Goal: Task Accomplishment & Management: Use online tool/utility

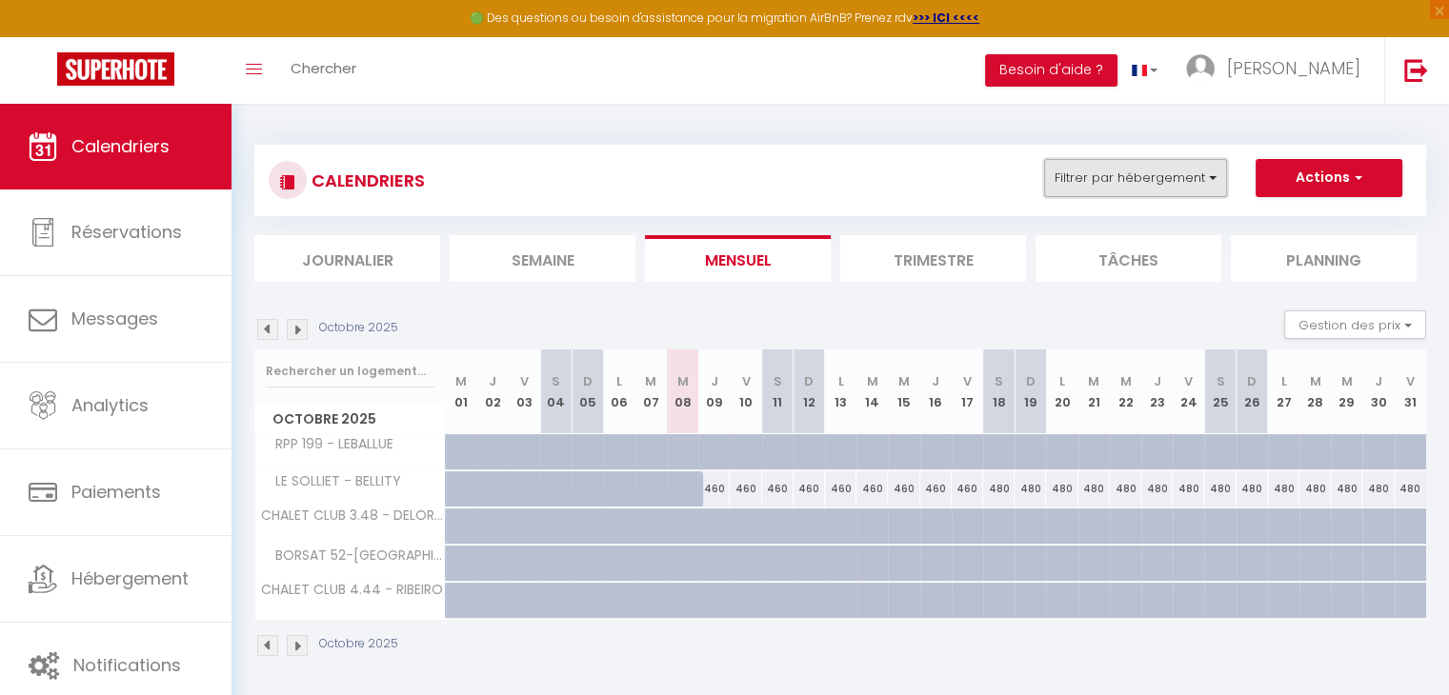
click at [1138, 171] on button "Filtrer par hébergement" at bounding box center [1135, 178] width 183 height 38
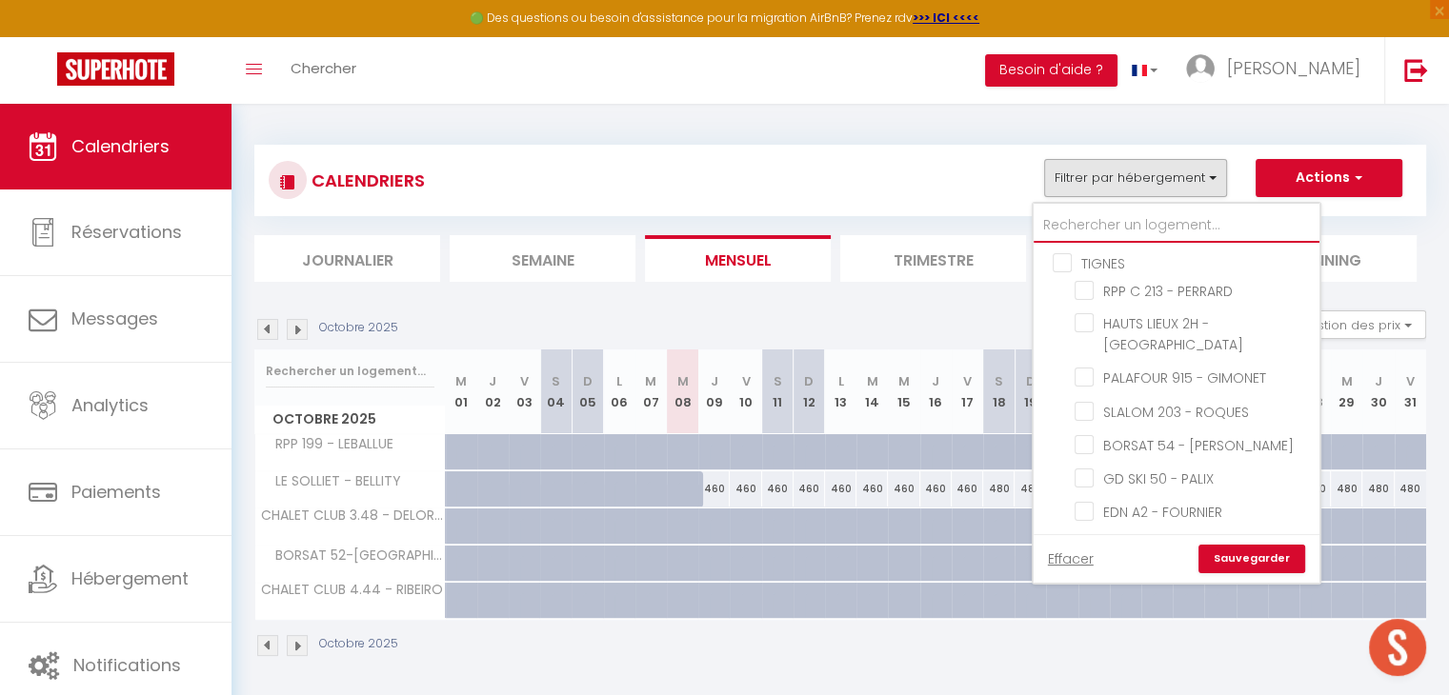
click at [1119, 224] on input "text" at bounding box center [1176, 226] width 286 height 34
type input "C"
checkbox input "false"
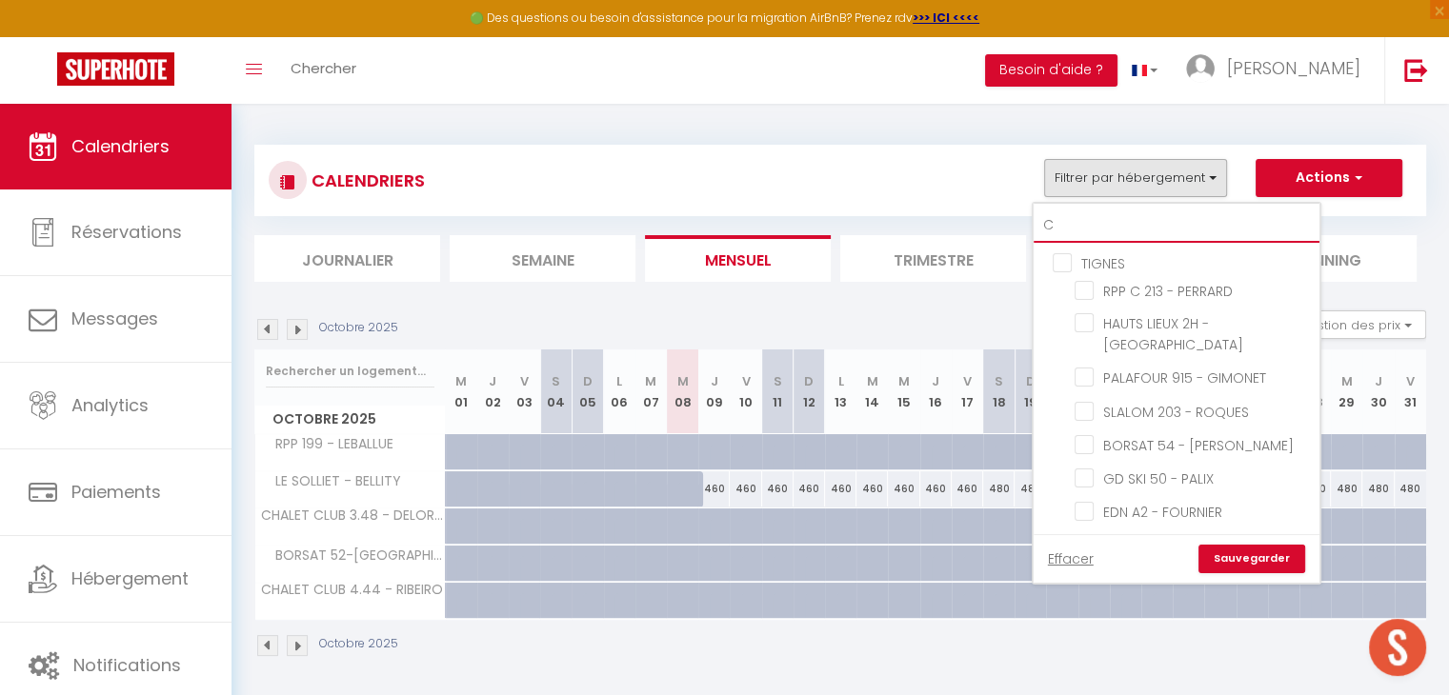
checkbox input "false"
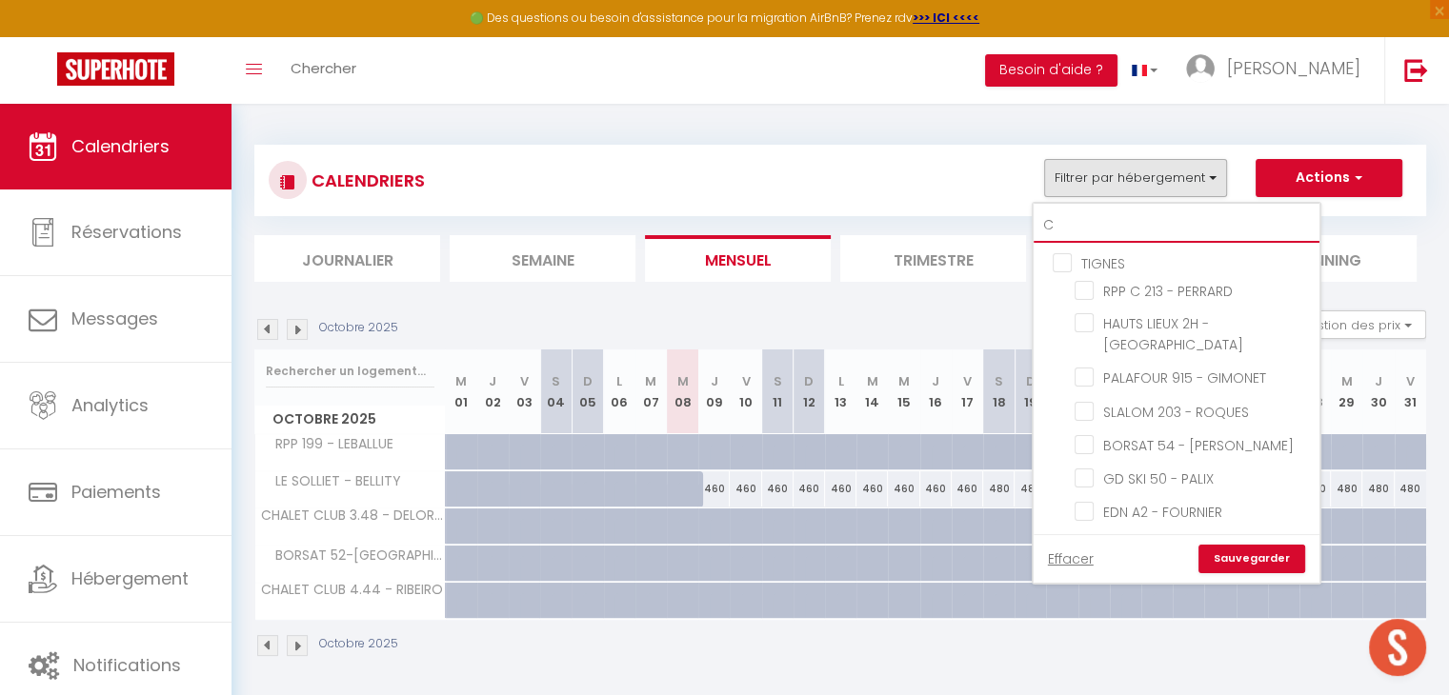
checkbox input "false"
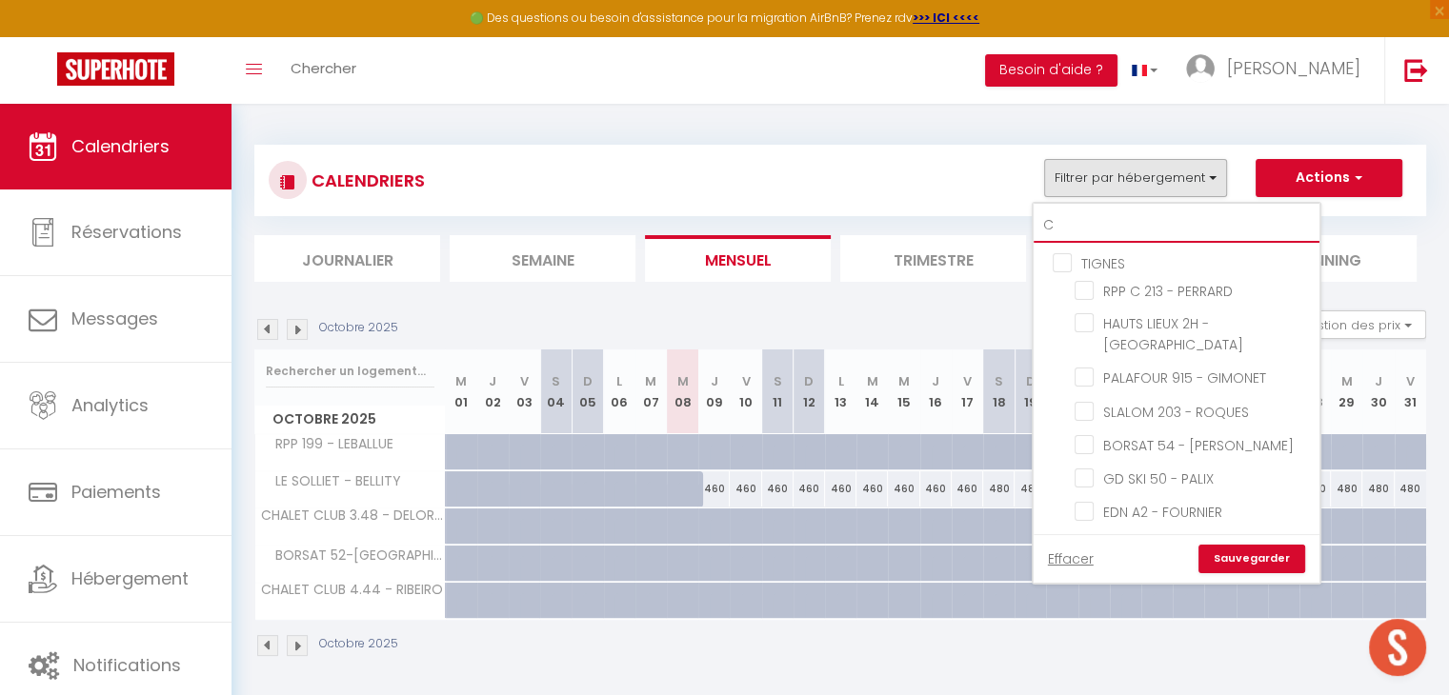
checkbox input "false"
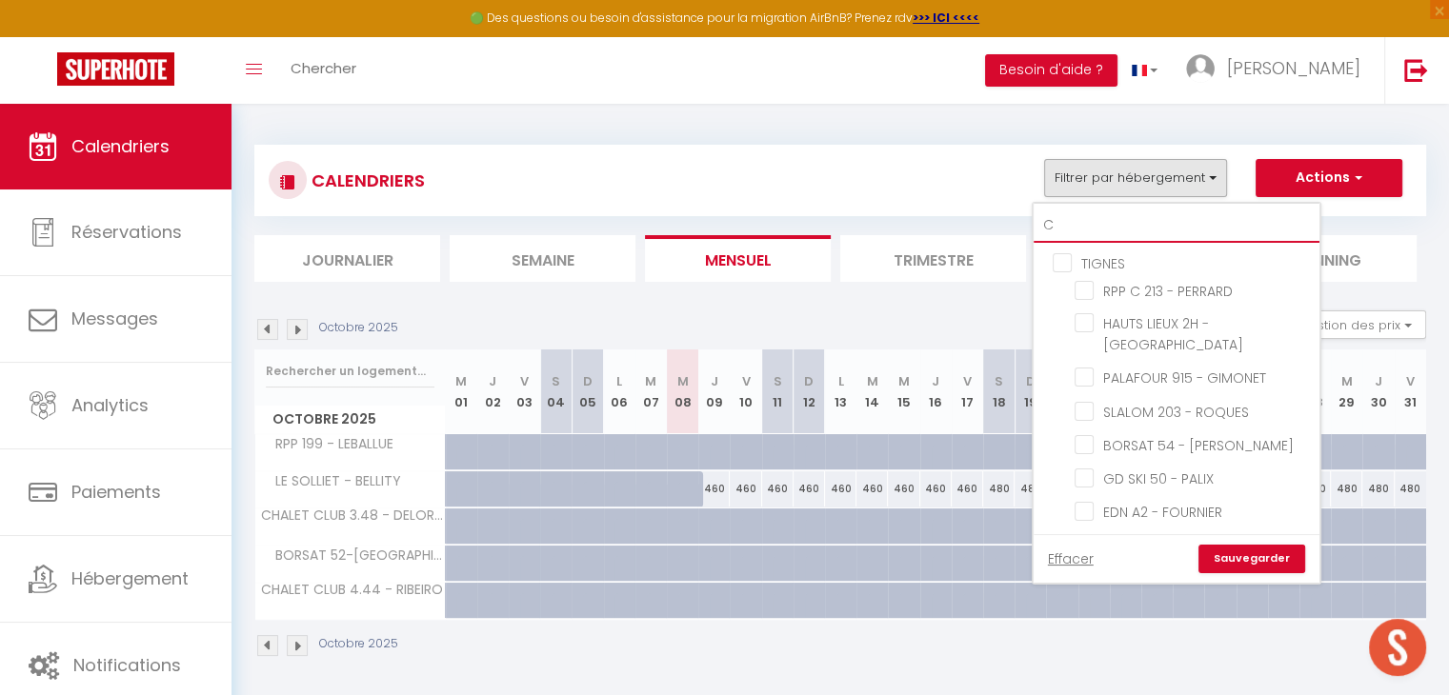
checkbox input "false"
checkbox input "true"
checkbox input "false"
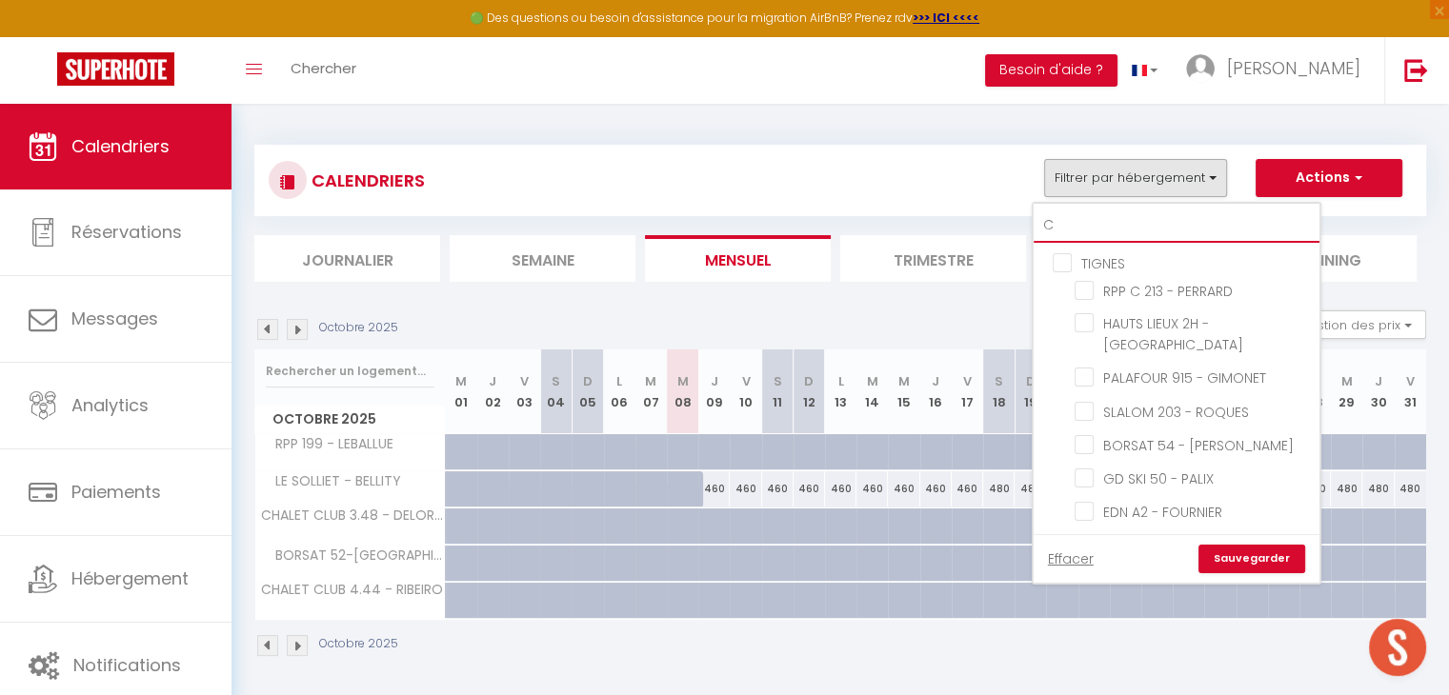
checkbox input "false"
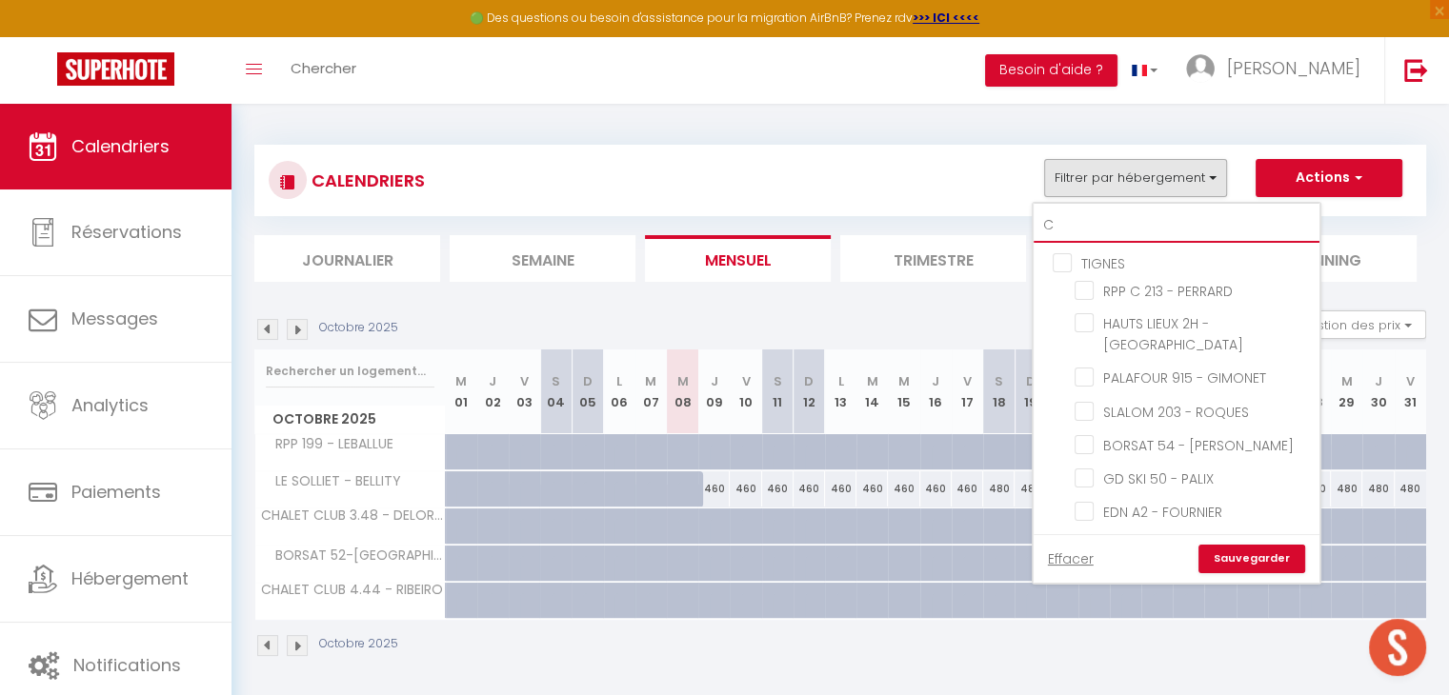
checkbox input "false"
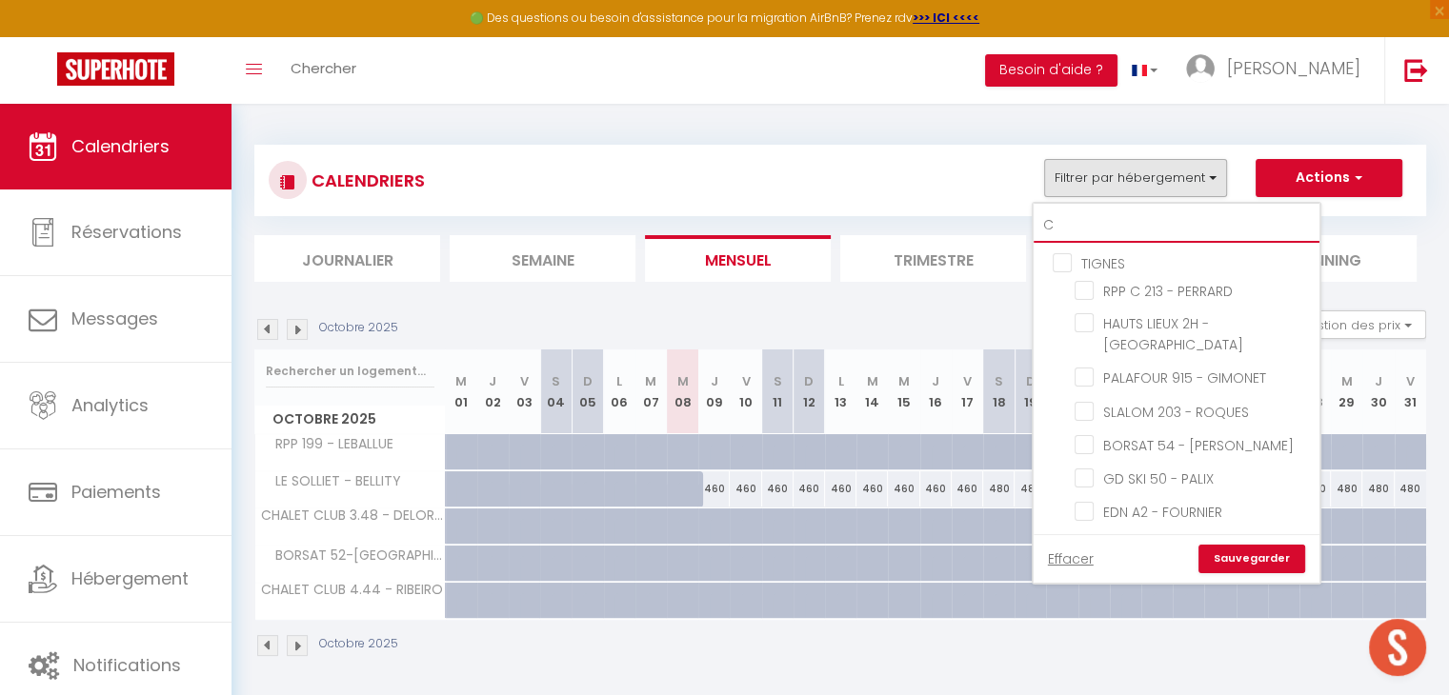
checkbox input "true"
checkbox input "false"
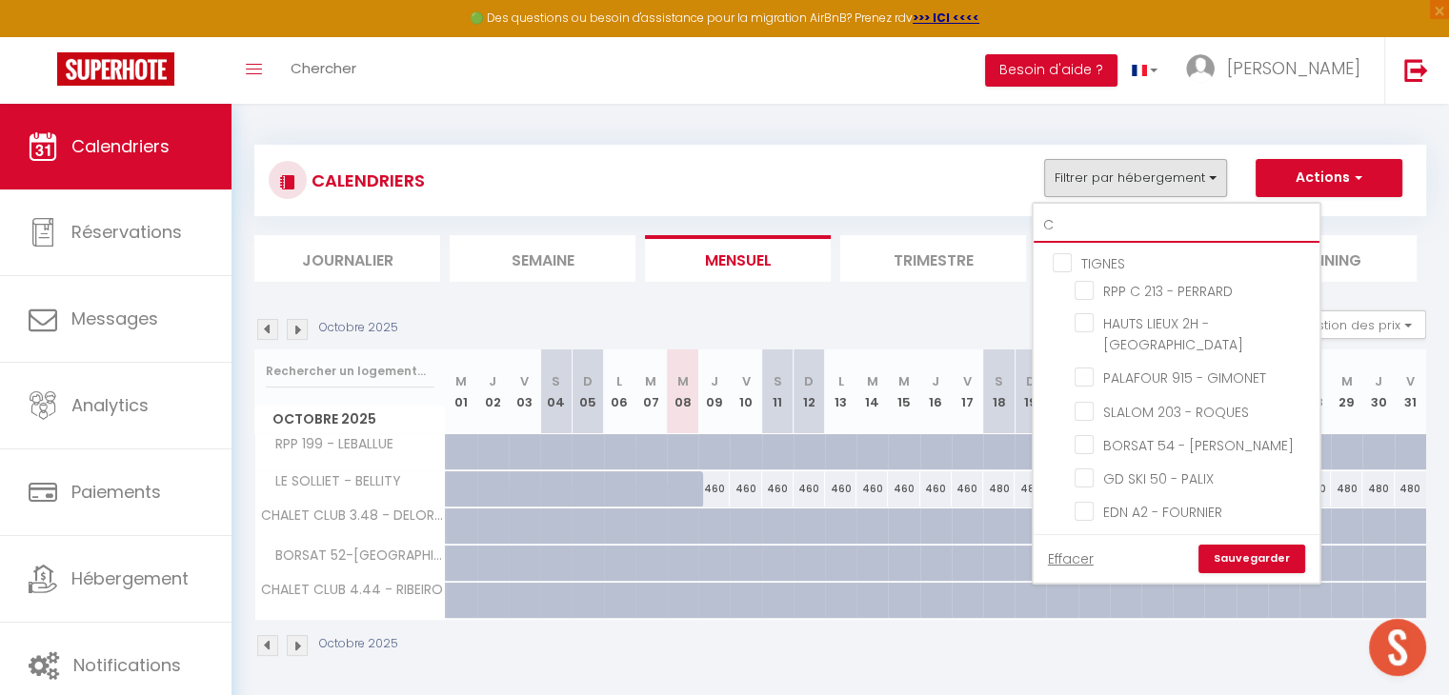
checkbox input "false"
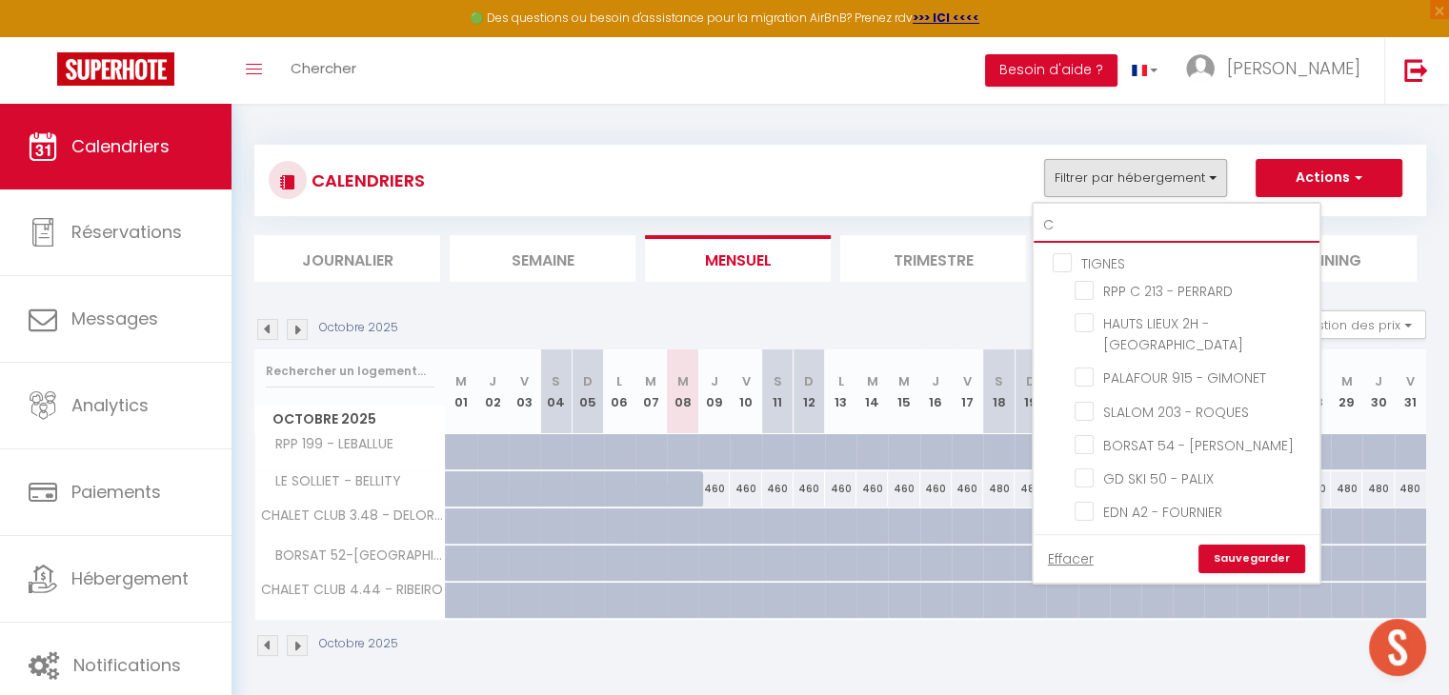
checkbox input "false"
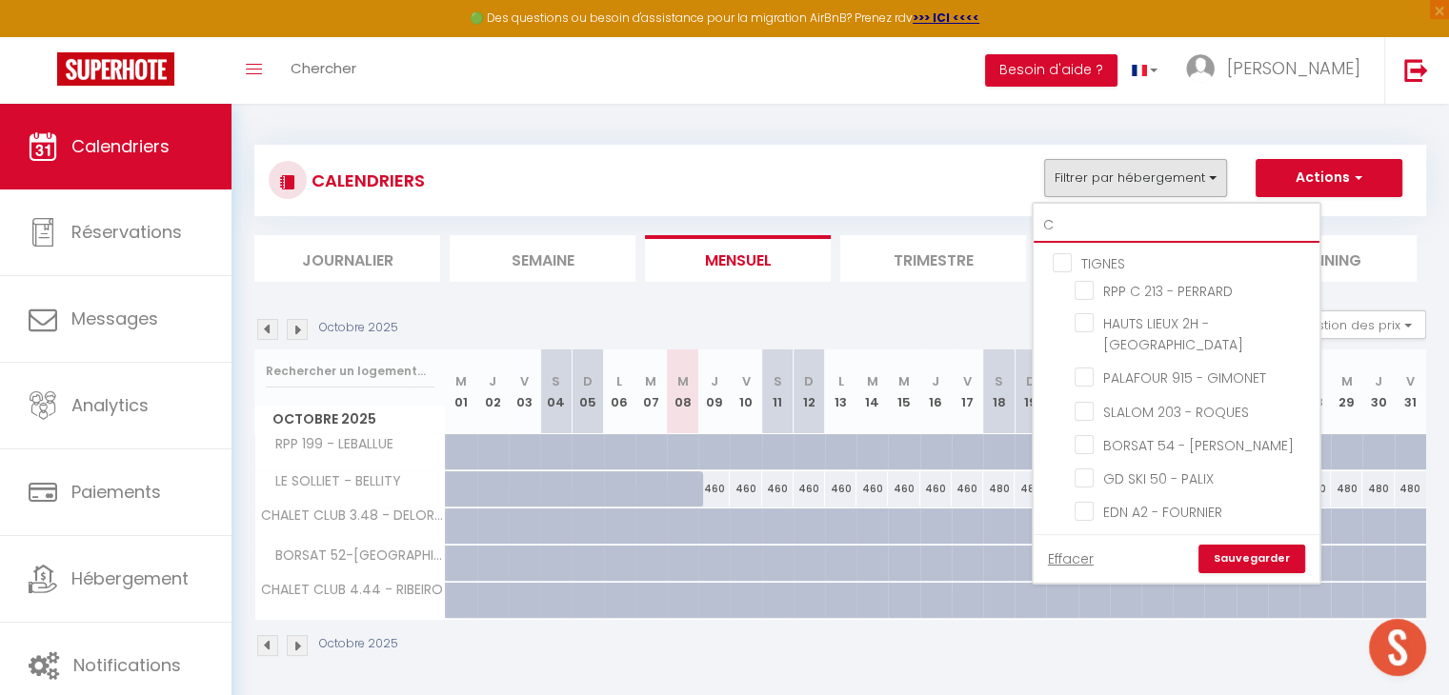
checkbox input "false"
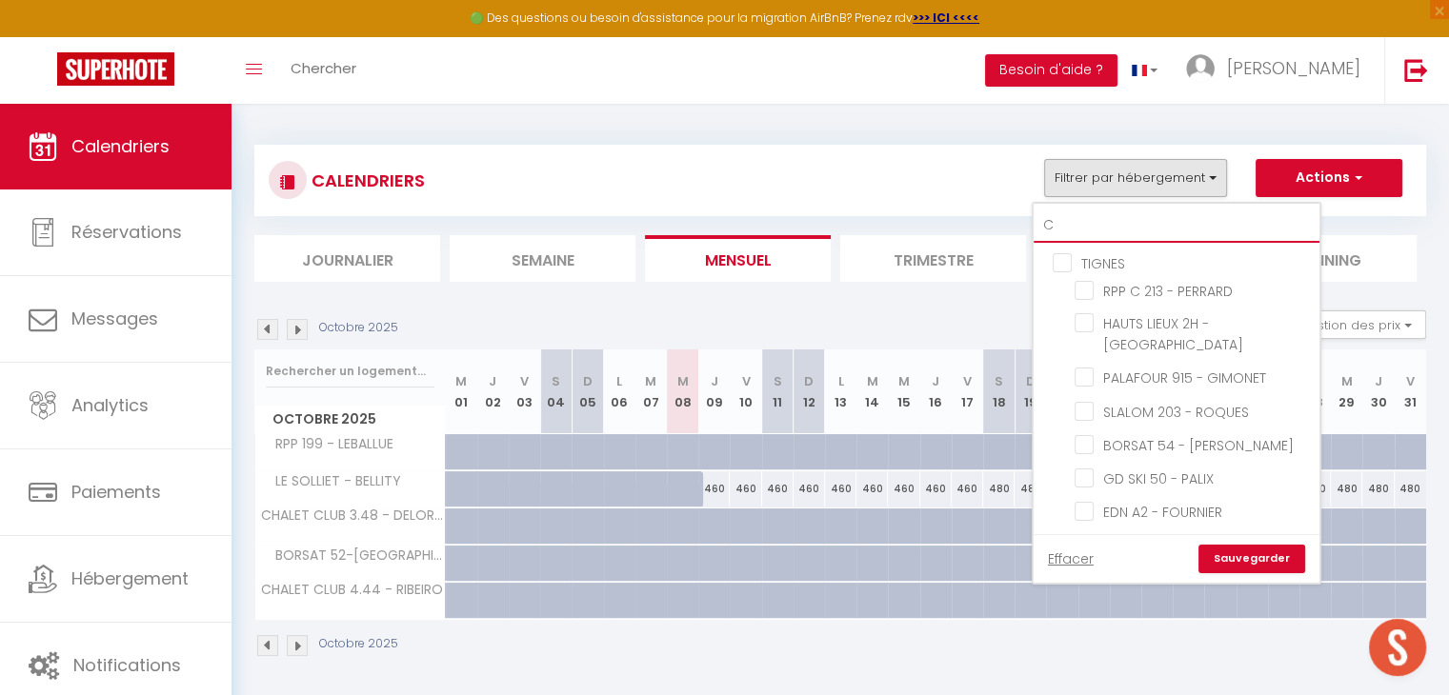
checkbox input "false"
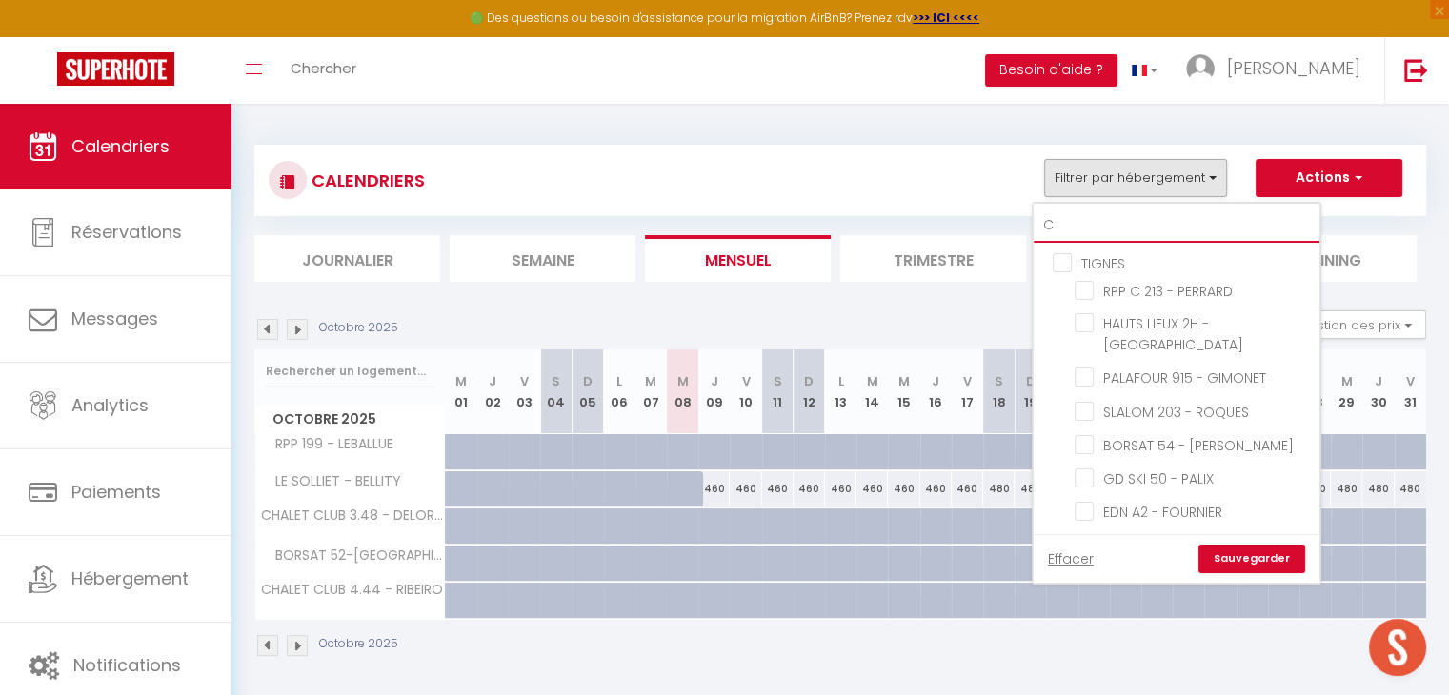
checkbox input "false"
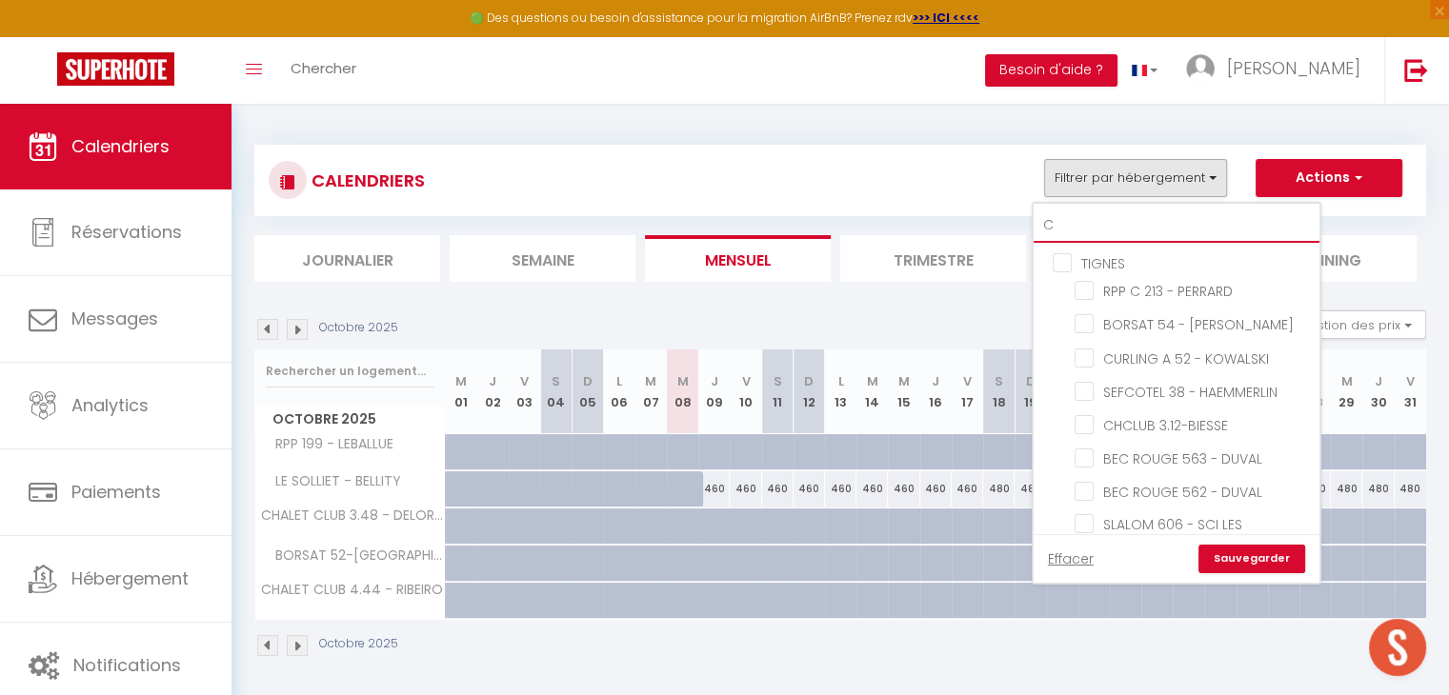
type input "CH"
checkbox input "false"
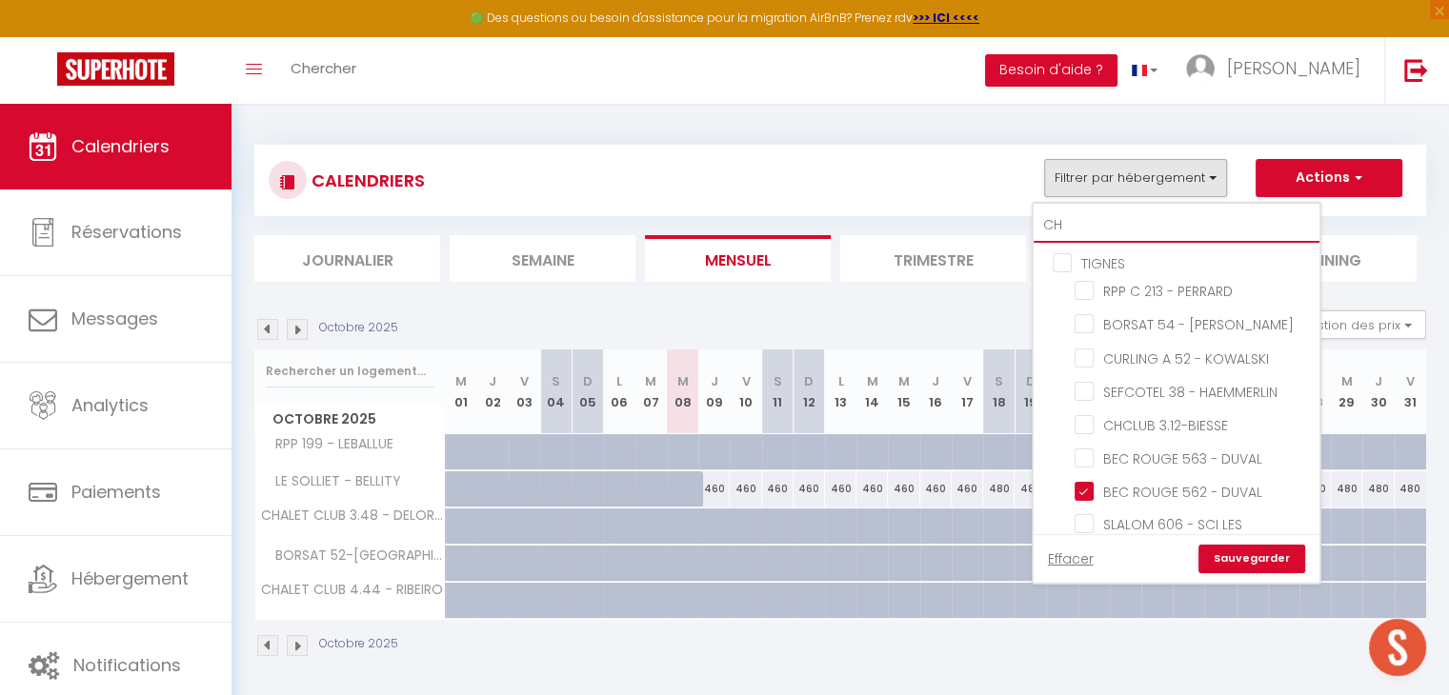
checkbox input "false"
checkbox input "true"
checkbox input "false"
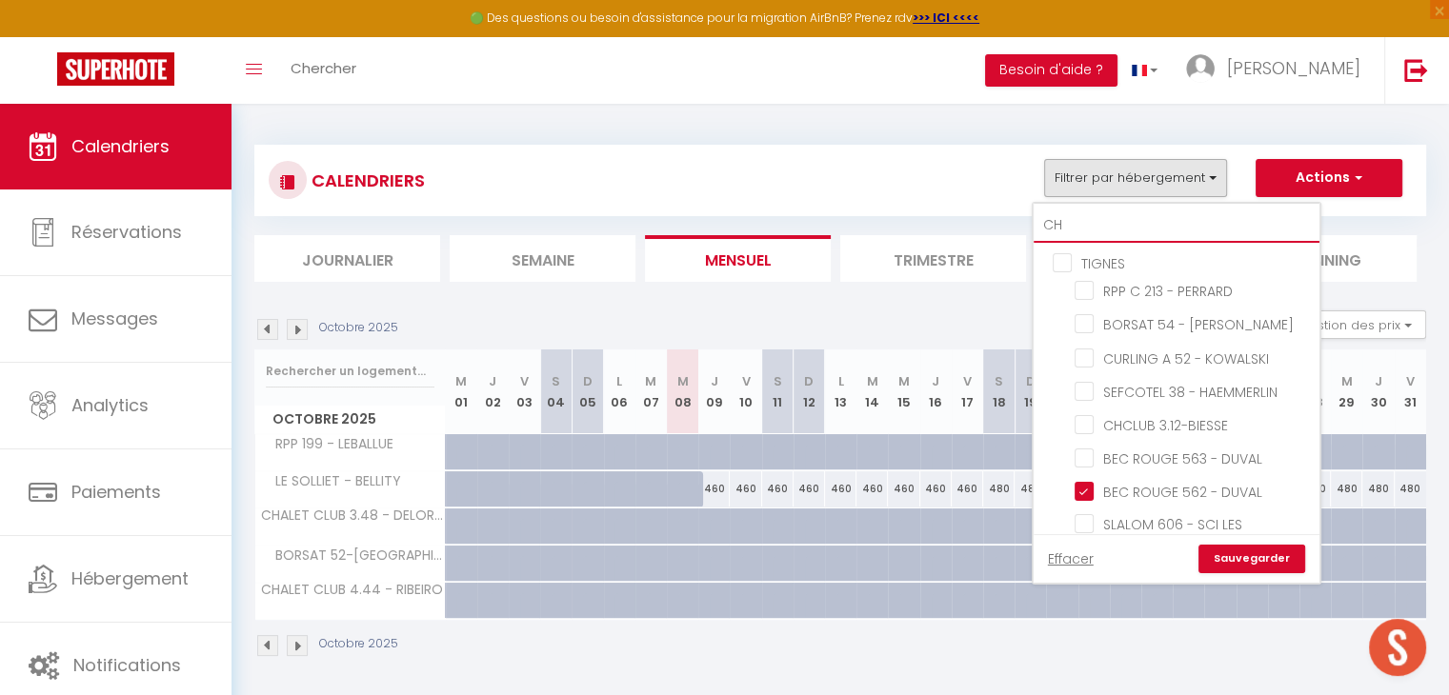
checkbox input "false"
checkbox input "true"
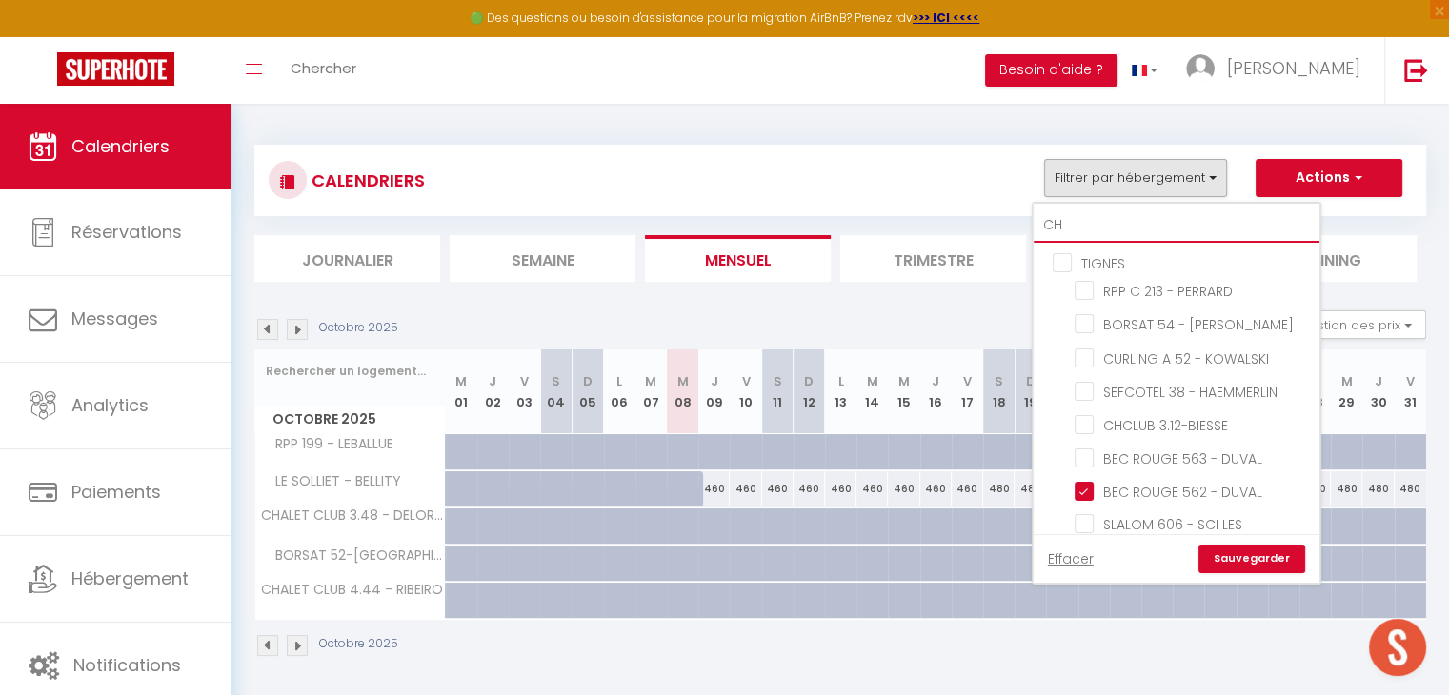
checkbox input "false"
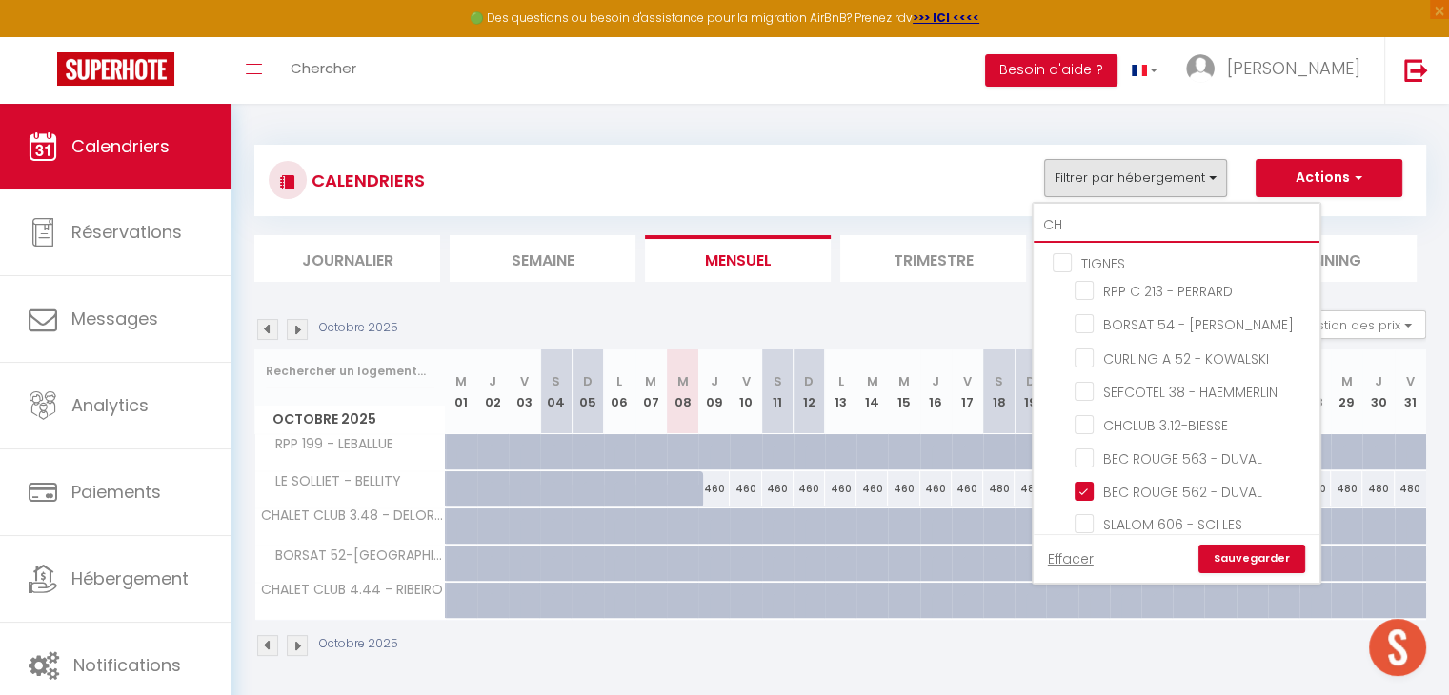
checkbox input "false"
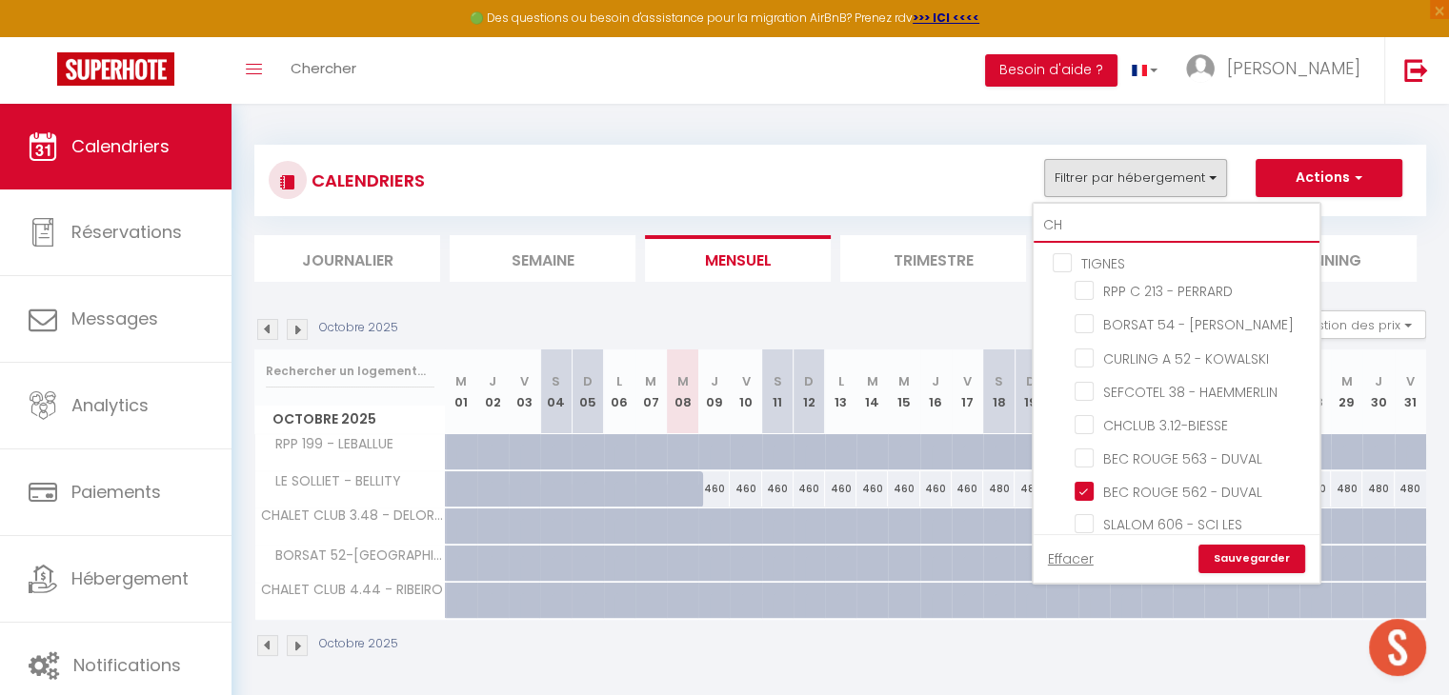
checkbox input "false"
type input "CHA"
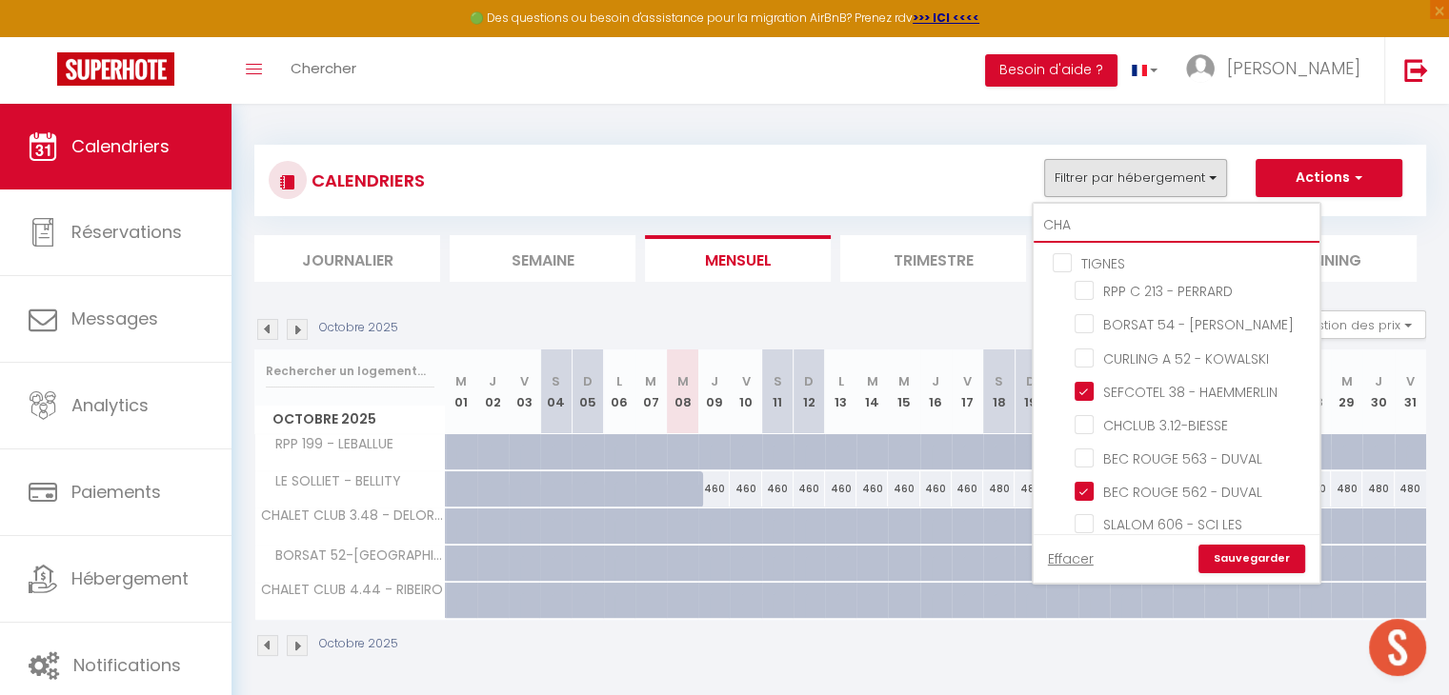
checkbox input "false"
checkbox input "true"
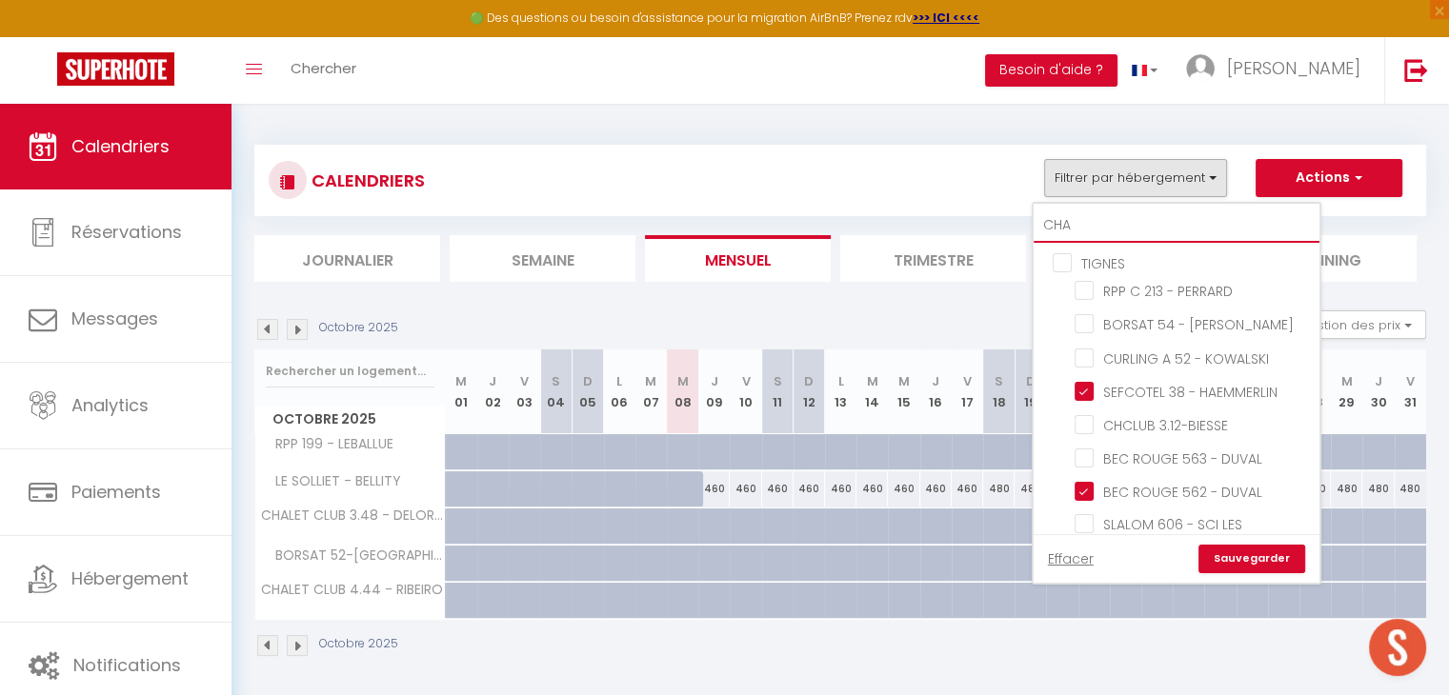
checkbox input "false"
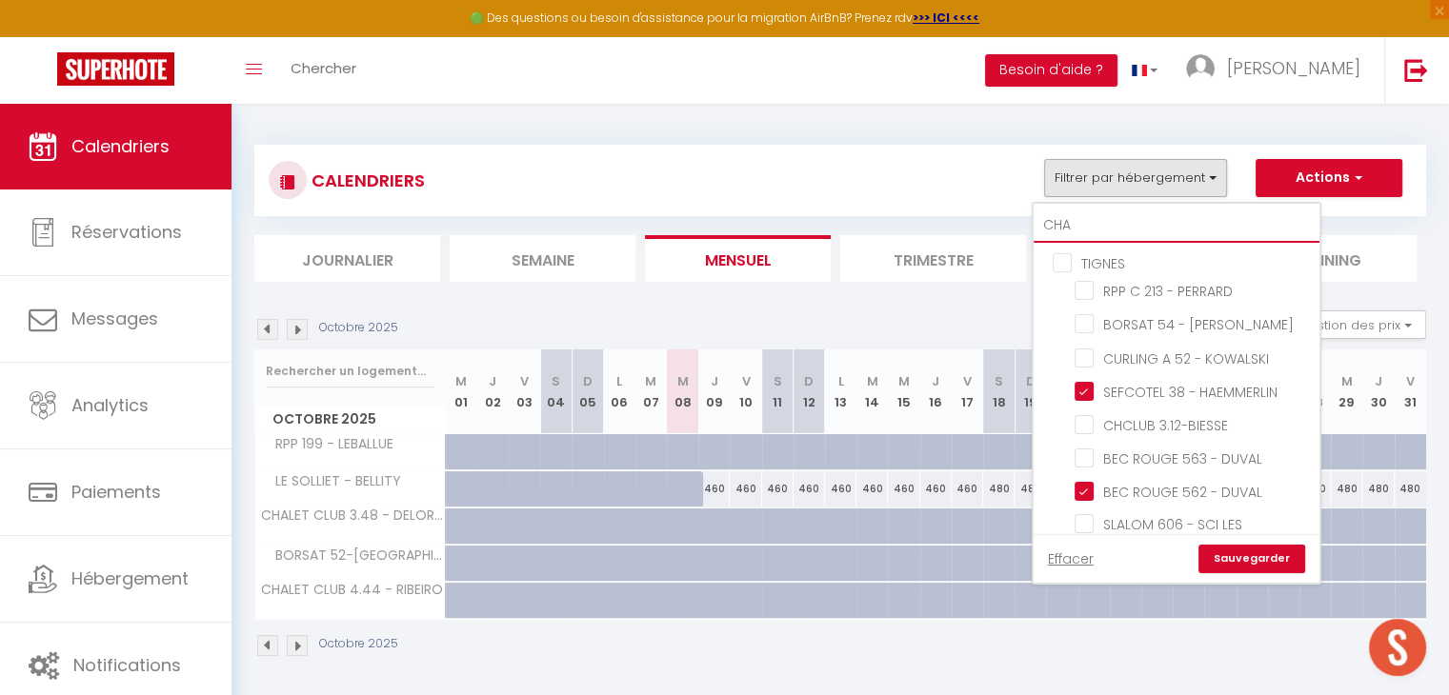
checkbox input "false"
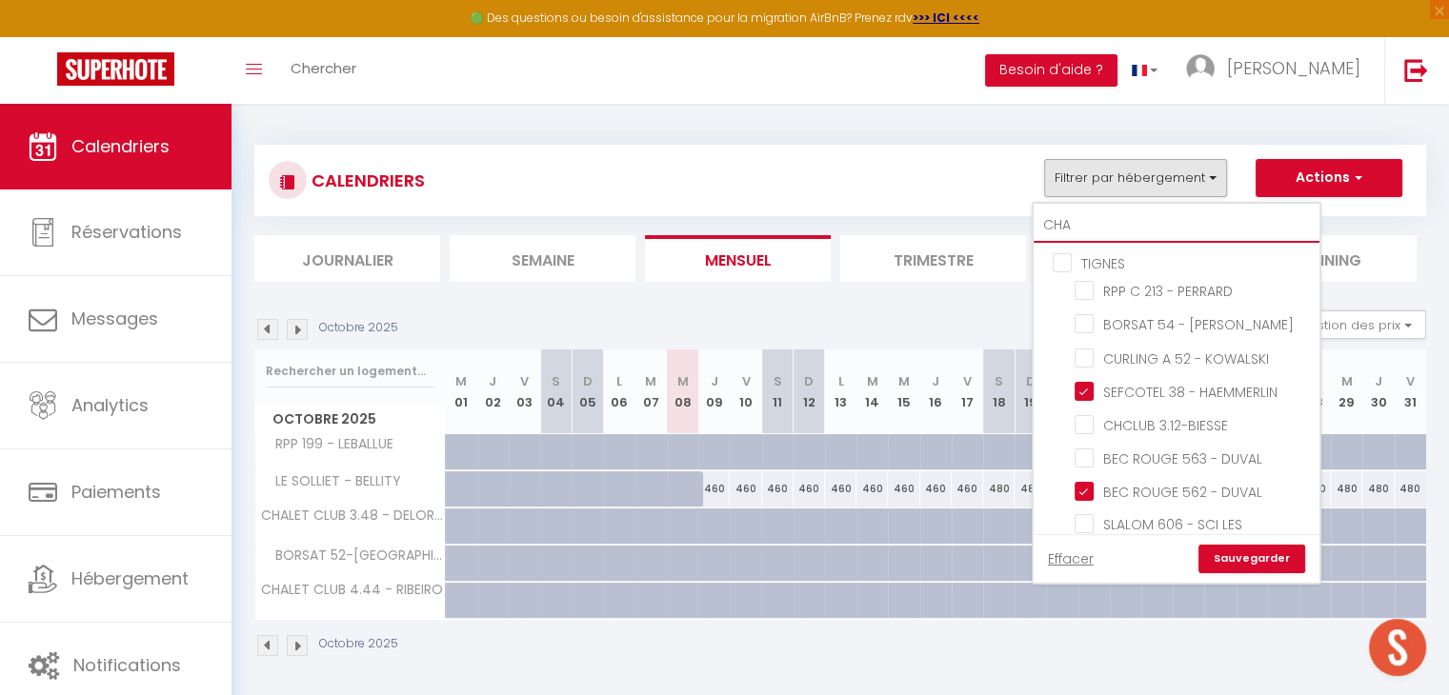
checkbox input "false"
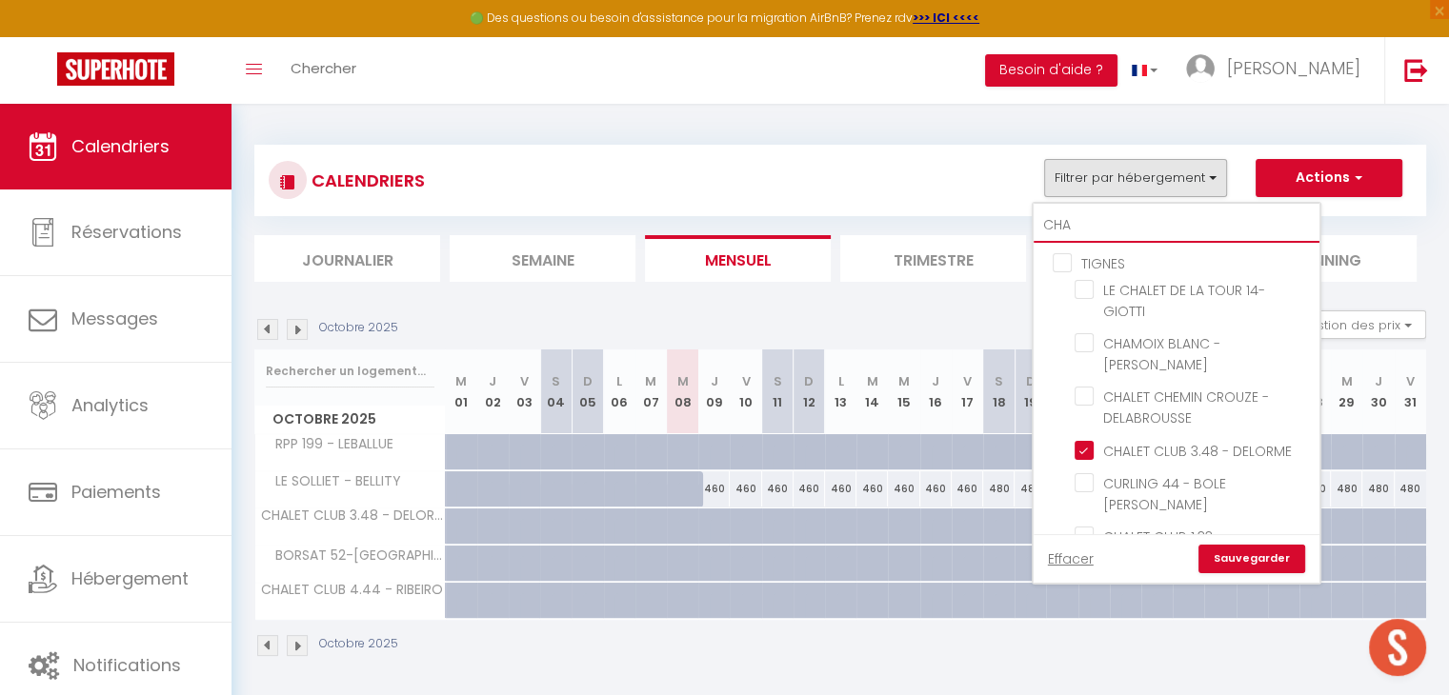
type input "CHAL"
checkbox input "false"
checkbox input "true"
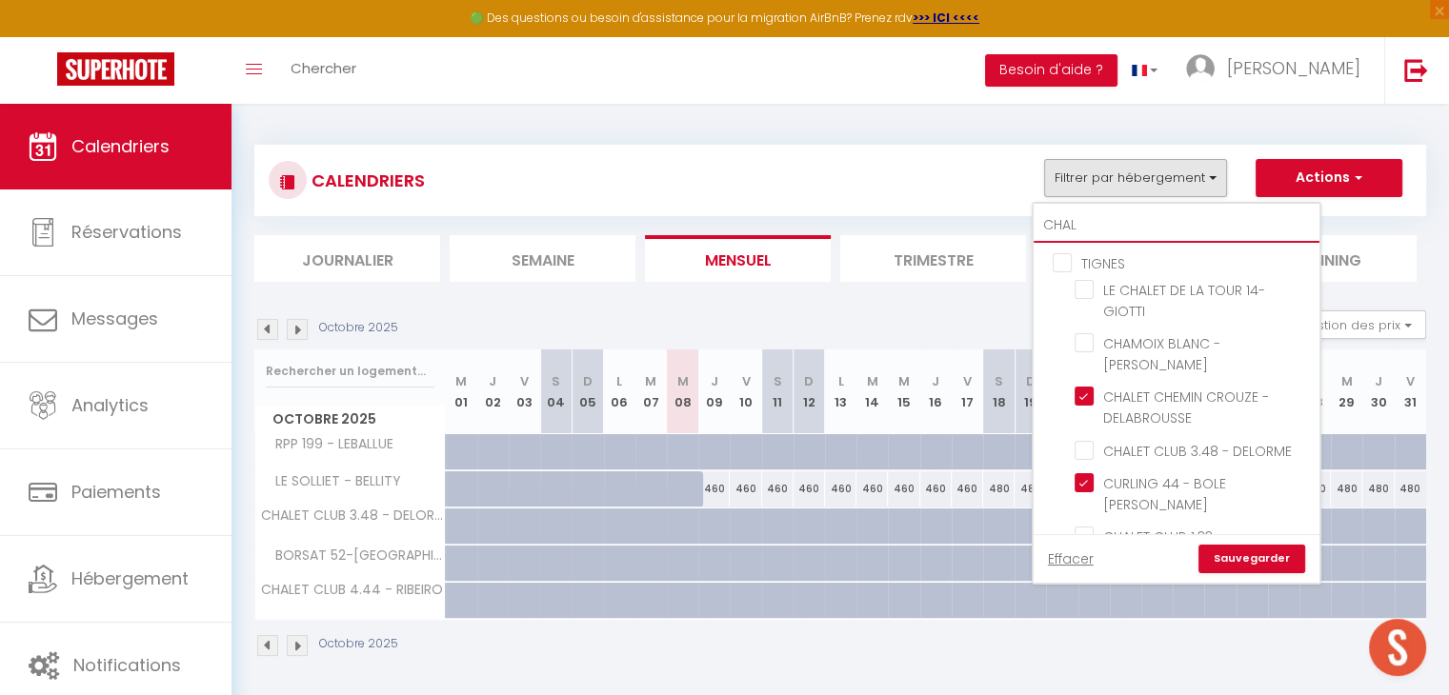
checkbox input "false"
checkbox input "true"
checkbox input "false"
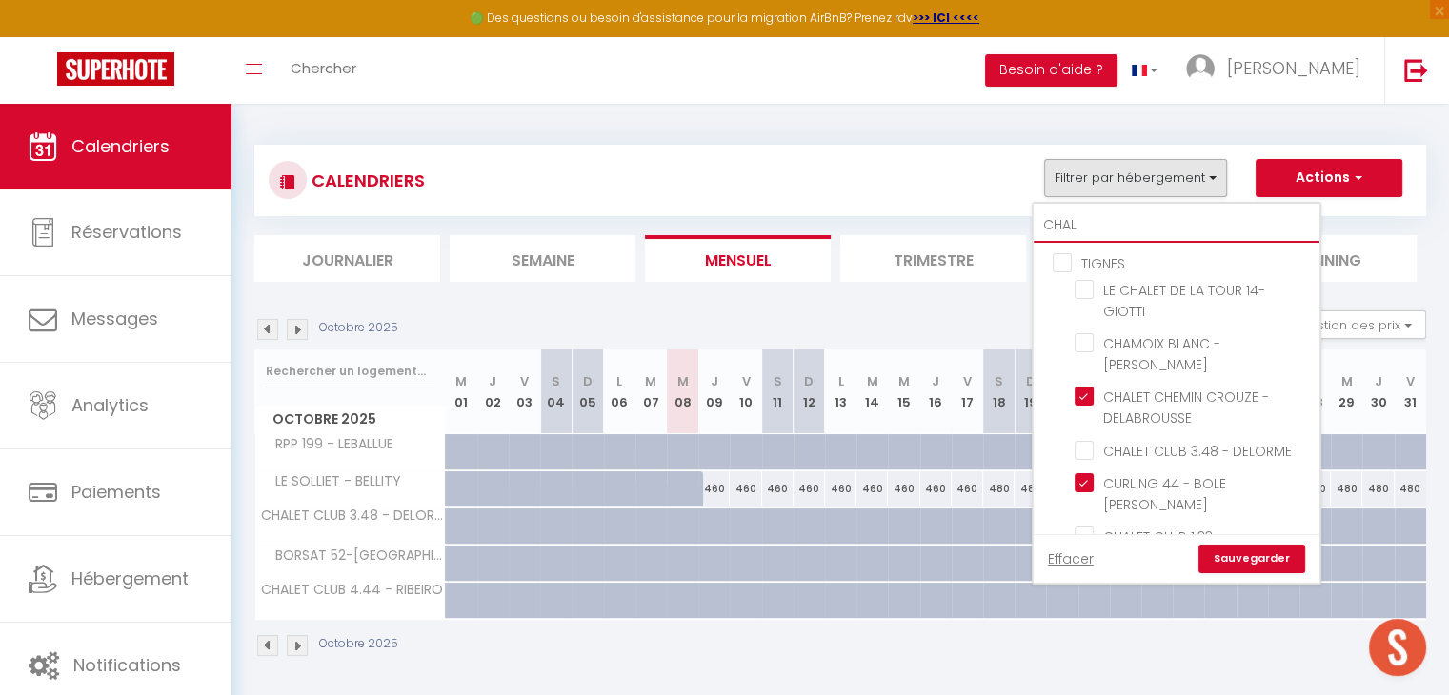
checkbox input "false"
type input "CHALE"
checkbox input "false"
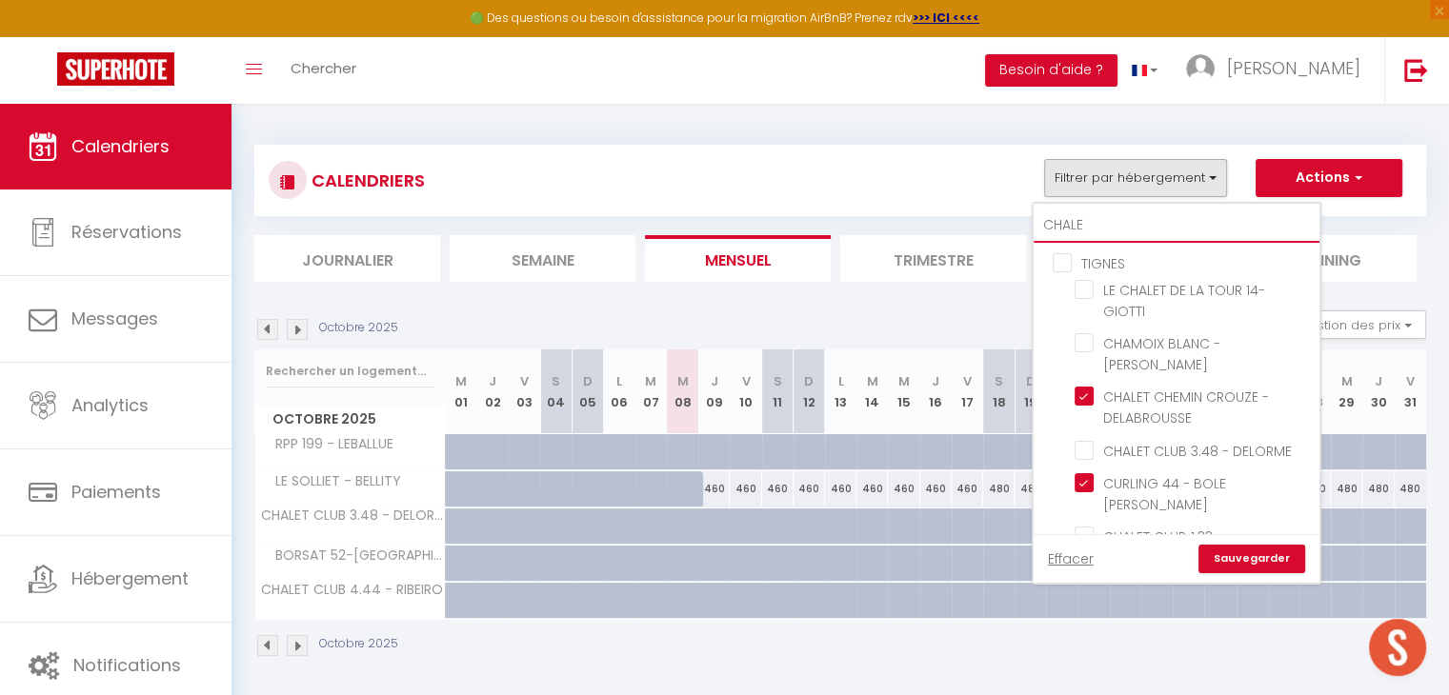
checkbox input "false"
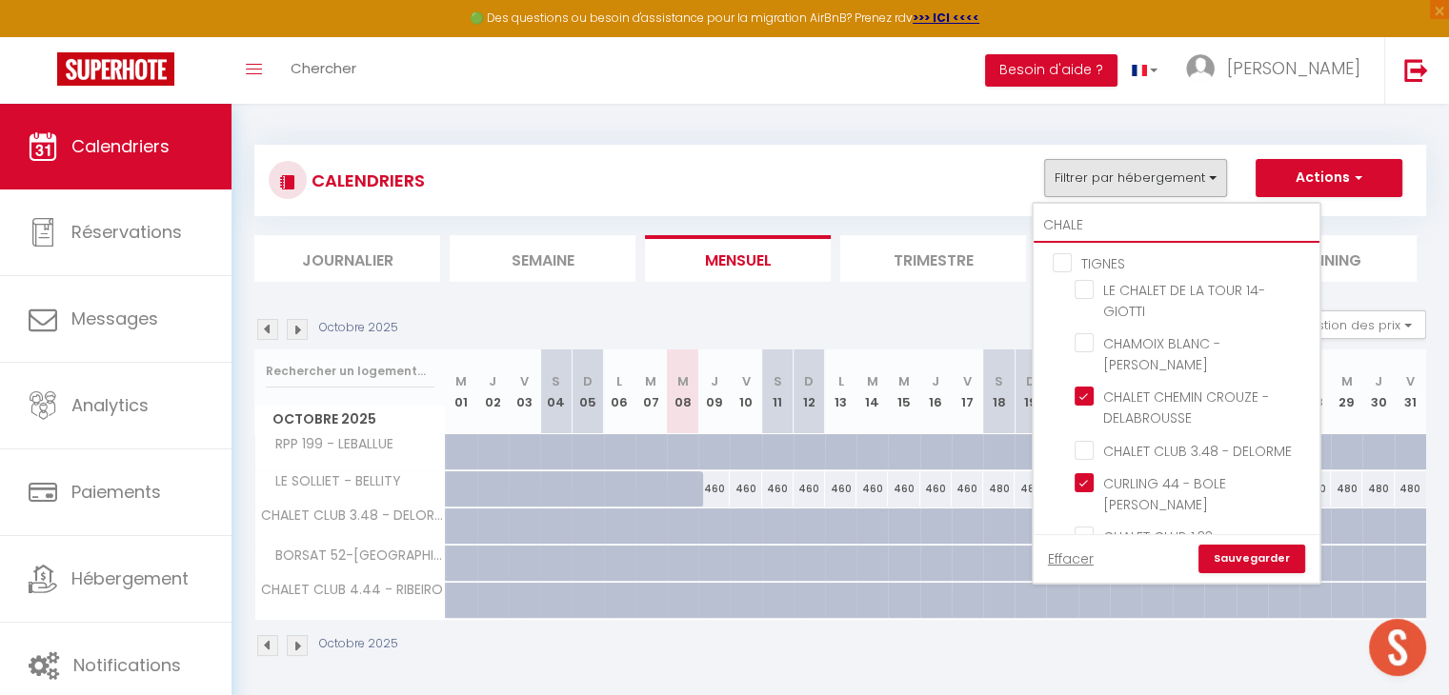
checkbox input "false"
type input "CHALET"
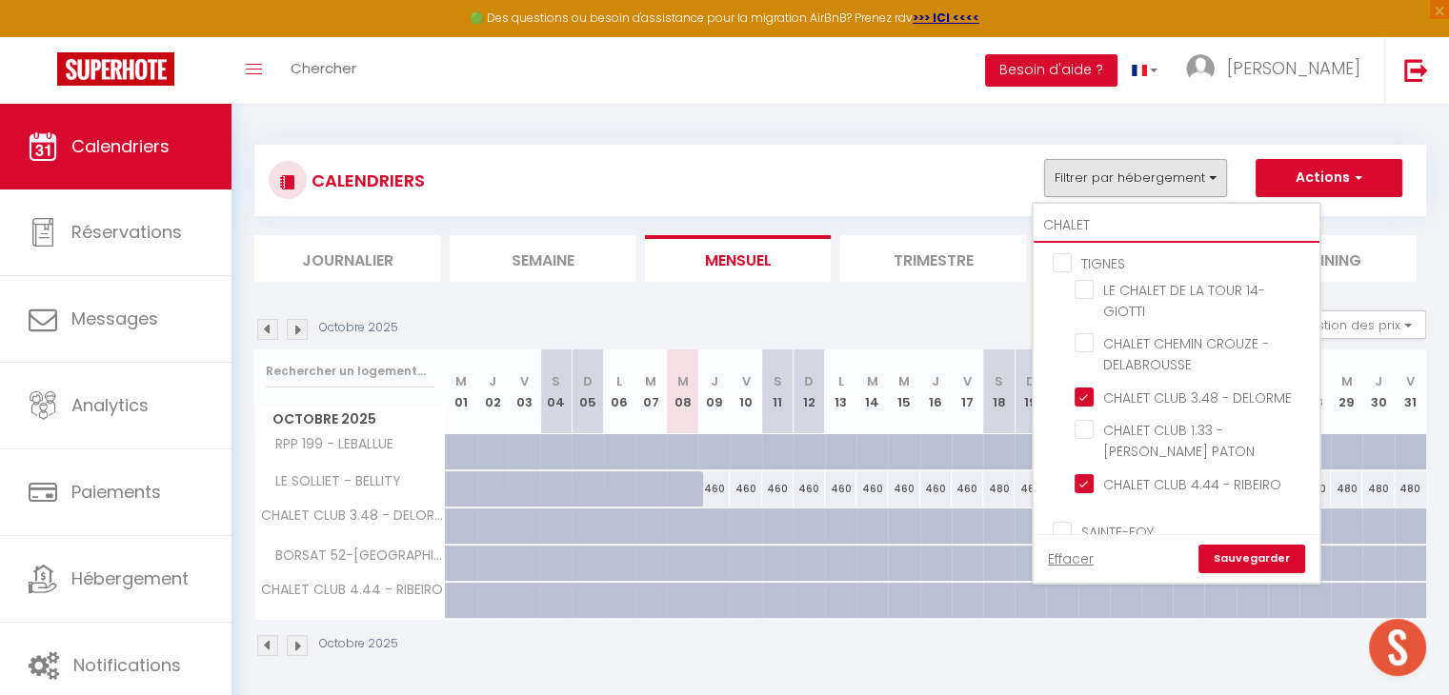
checkbox input "false"
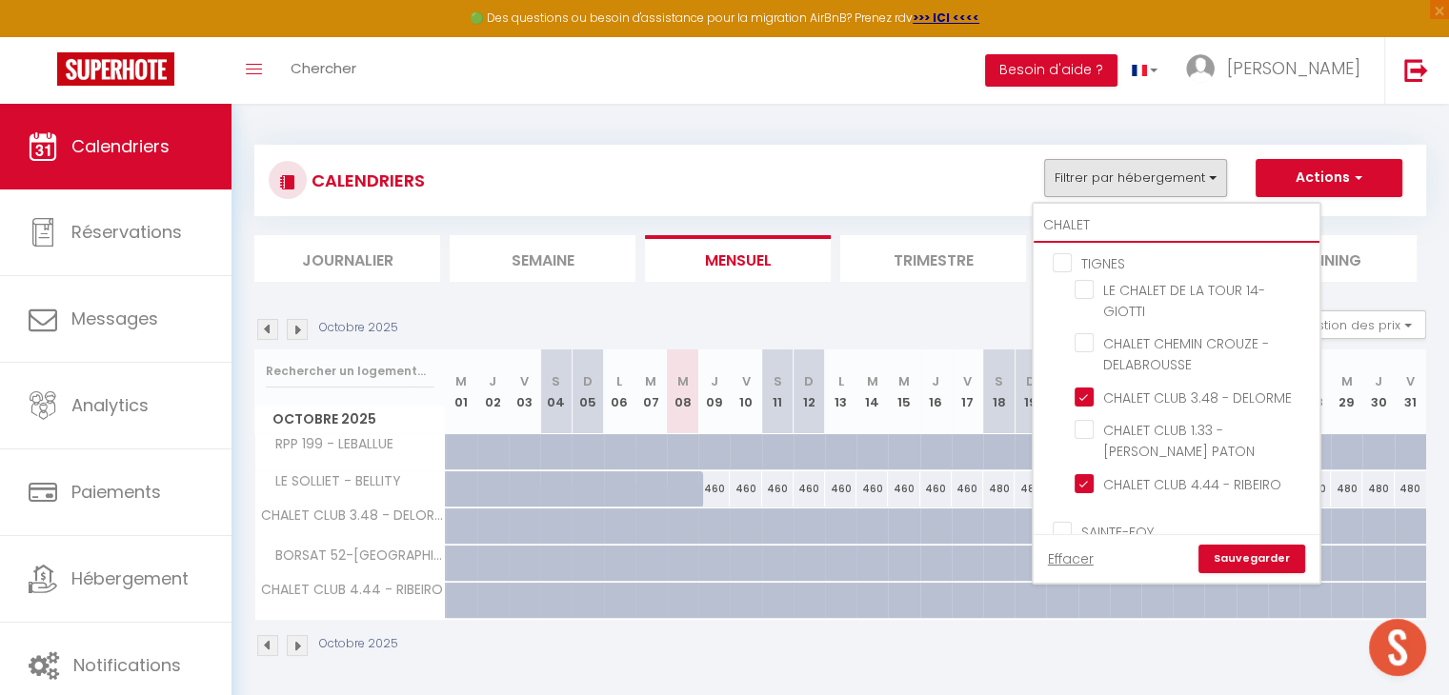
checkbox input "false"
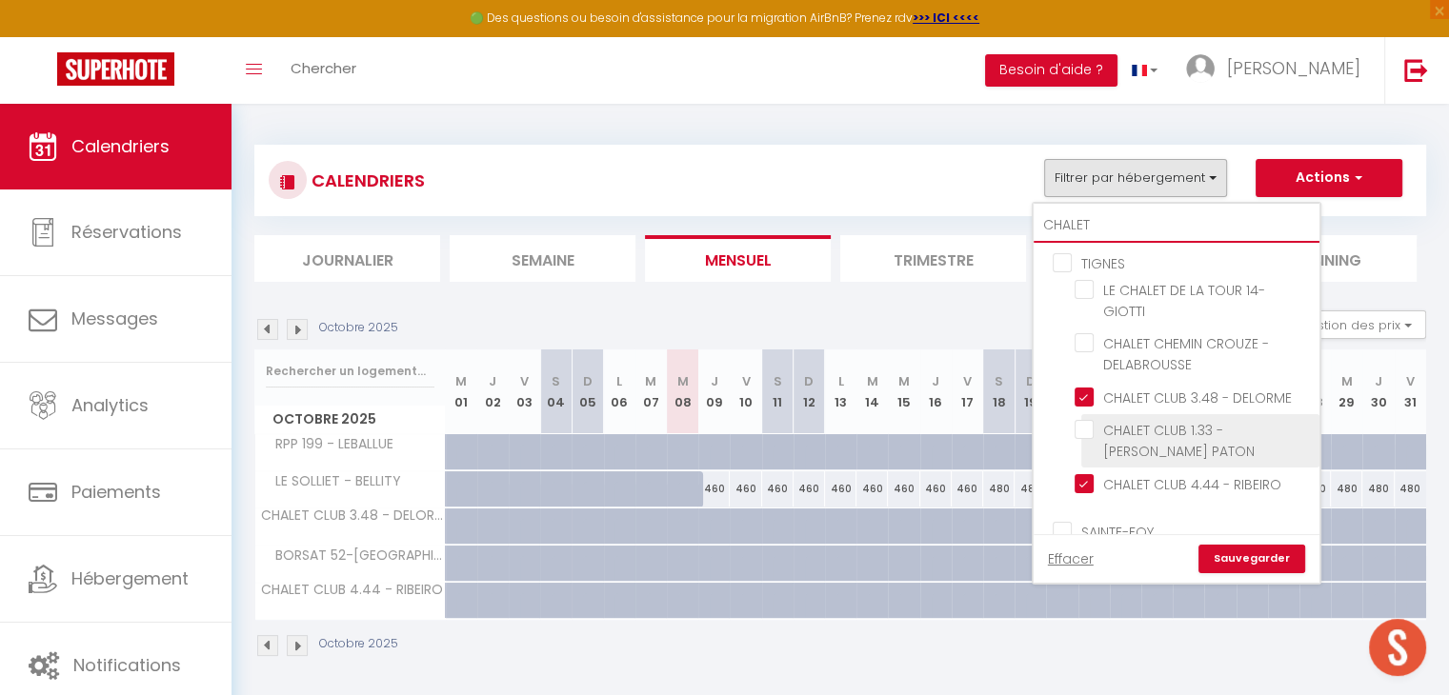
scroll to position [206, 0]
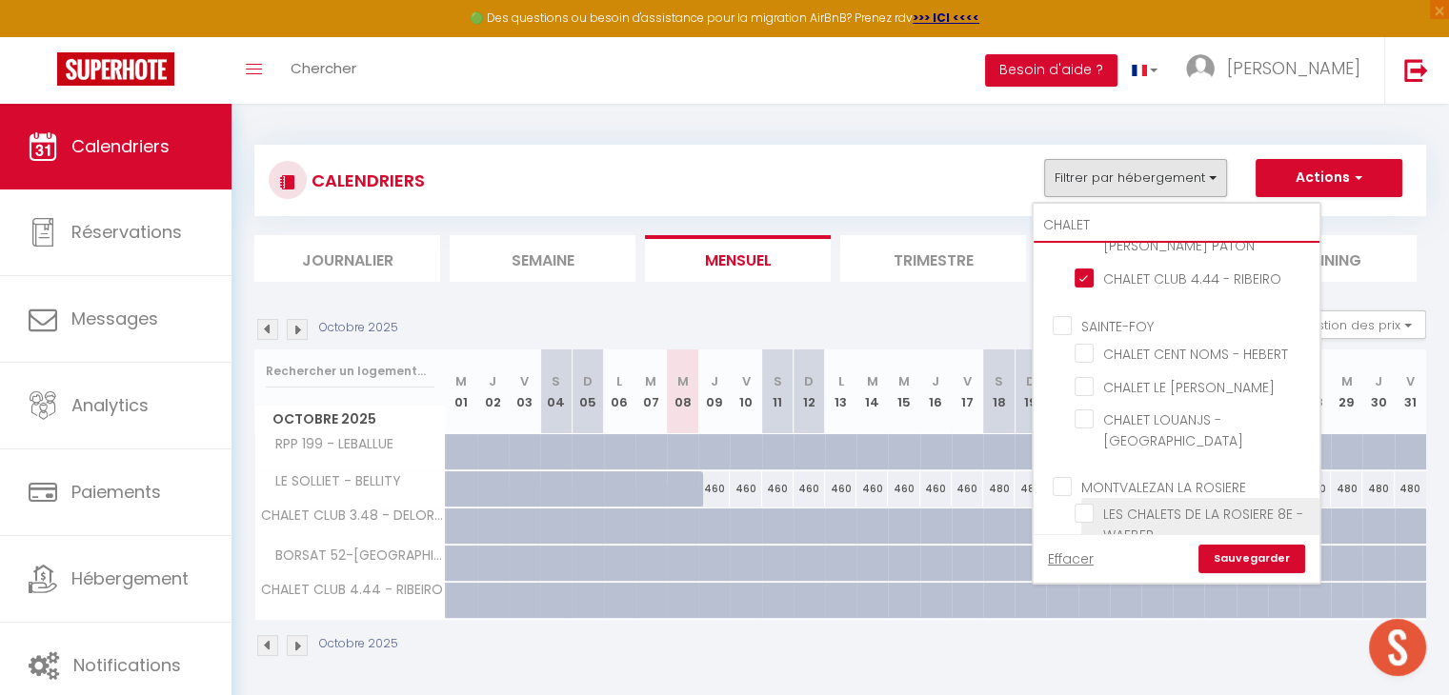
type input "CHALET"
click at [1078, 504] on input "LES CHALETS DE LA ROSIERE 8E - WAEBER" at bounding box center [1193, 513] width 238 height 19
checkbox input "true"
checkbox input "false"
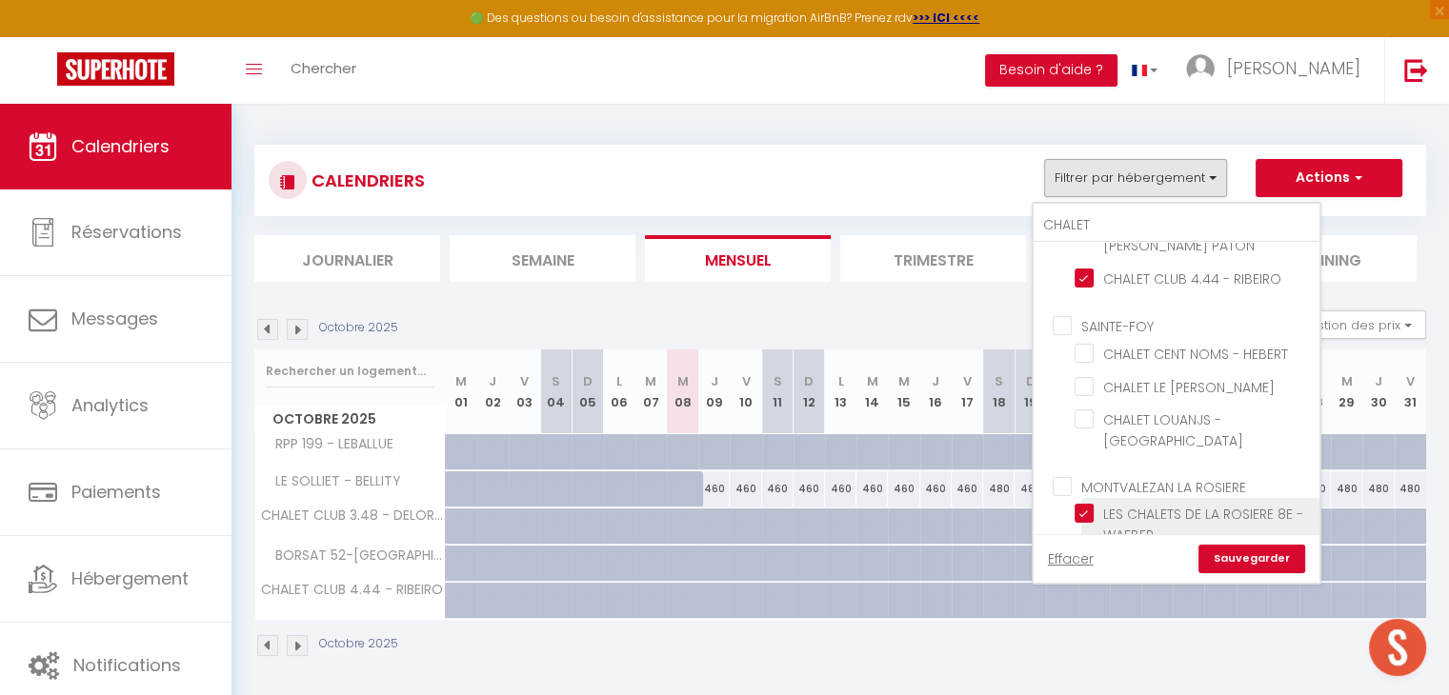
checkbox input "false"
click at [1226, 553] on link "Sauvegarder" at bounding box center [1251, 559] width 107 height 29
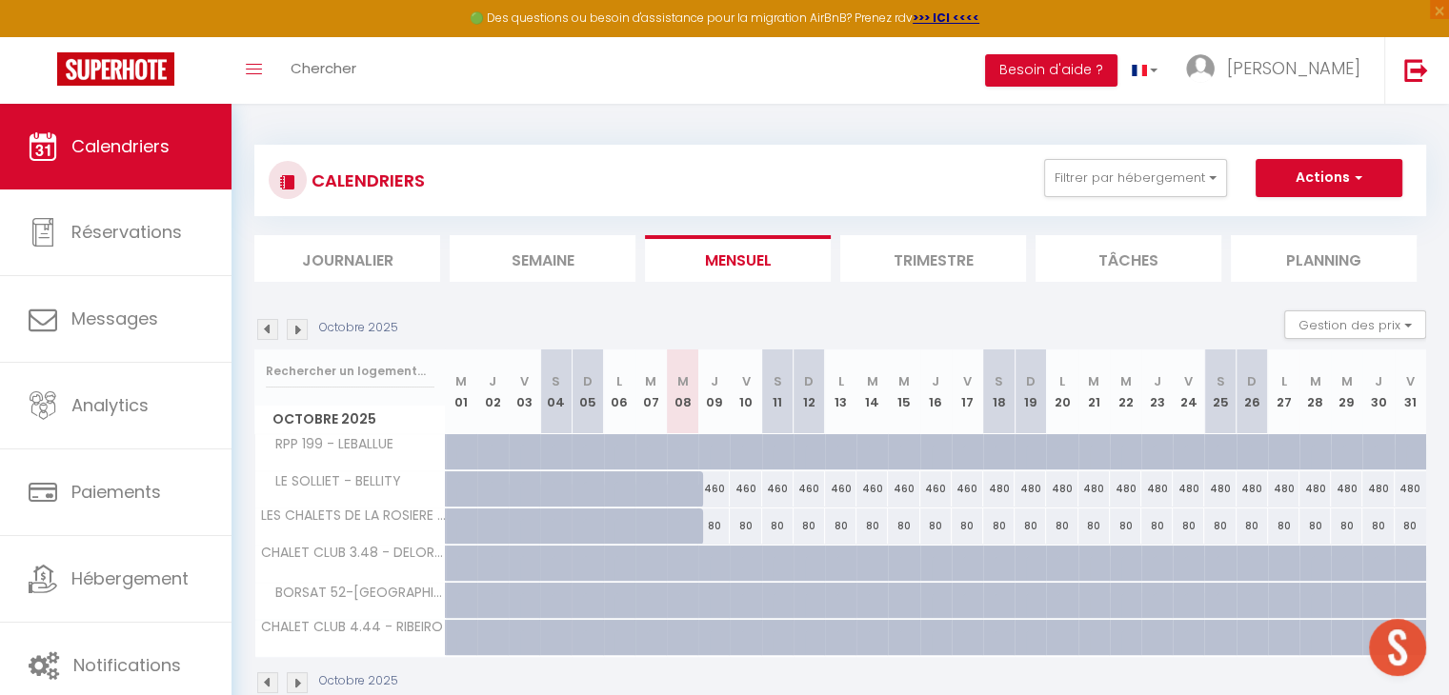
click at [297, 330] on img at bounding box center [297, 329] width 21 height 21
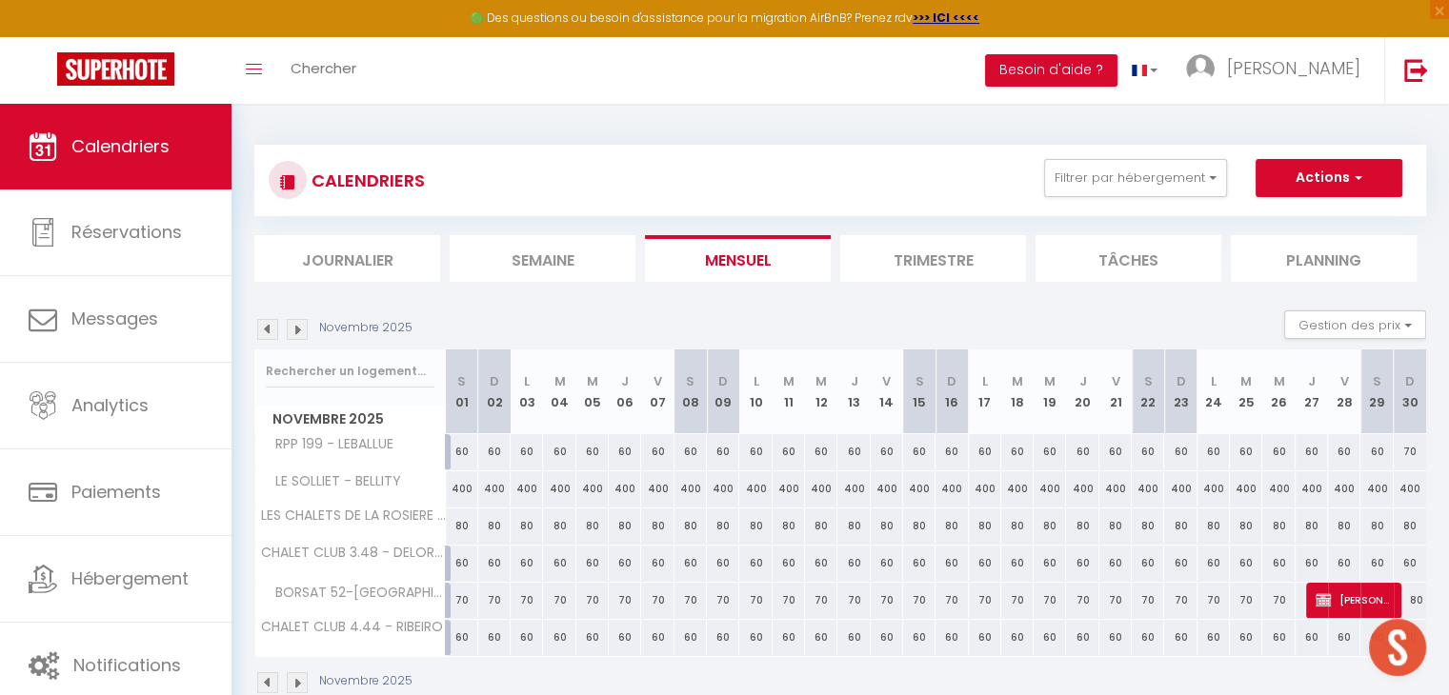
click at [297, 330] on img at bounding box center [297, 329] width 21 height 21
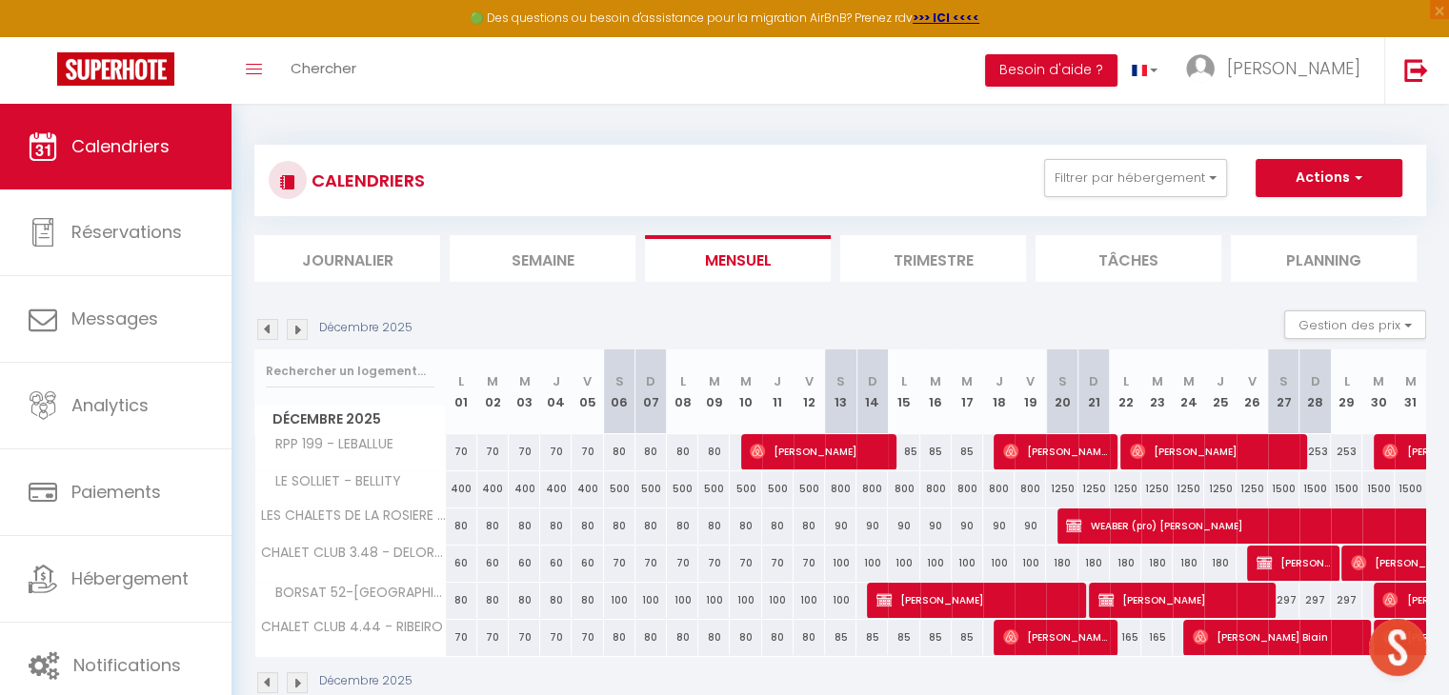
click at [297, 330] on img at bounding box center [297, 329] width 21 height 21
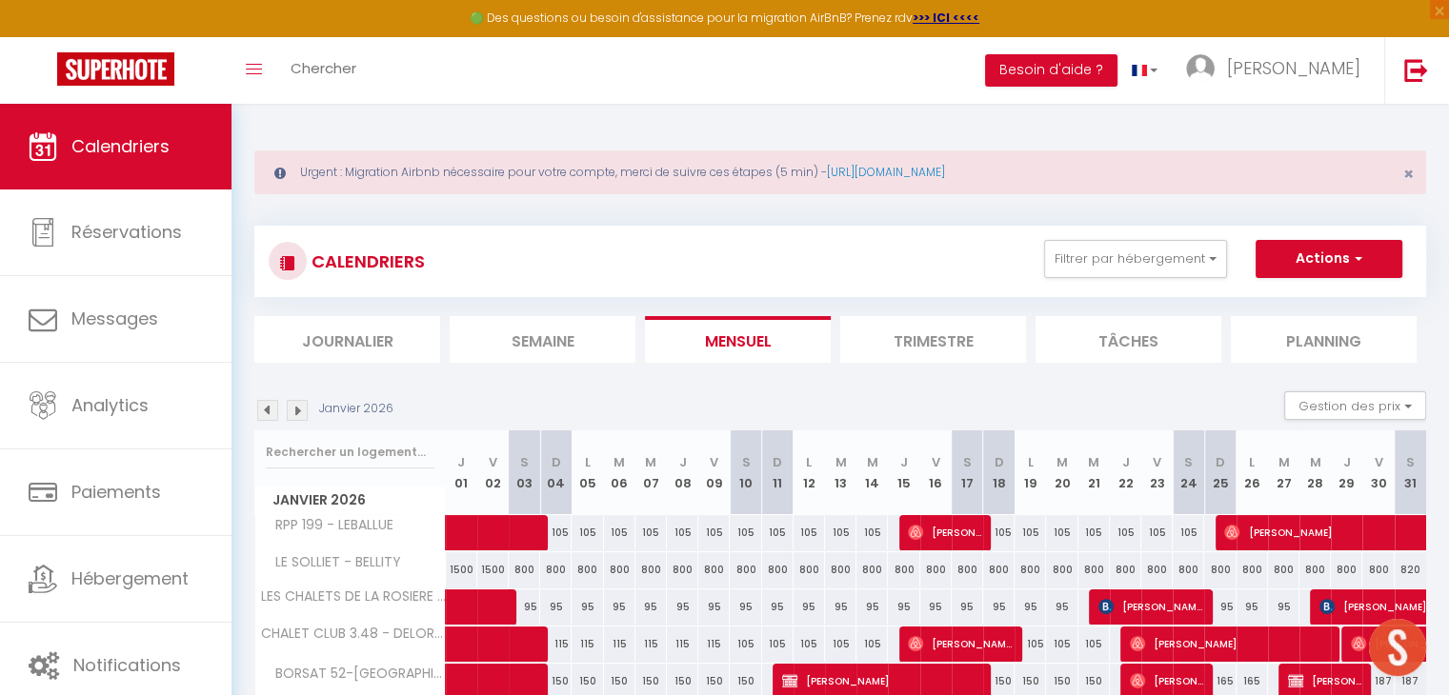
drag, startPoint x: 291, startPoint y: 325, endPoint x: 284, endPoint y: 413, distance: 88.9
click at [284, 413] on div "CALENDRIERS Filtrer par hébergement CHALET TIGNES LE CHALET DE LA TOUR 14- GIOT…" at bounding box center [839, 501] width 1171 height 587
click at [290, 411] on img at bounding box center [297, 410] width 21 height 21
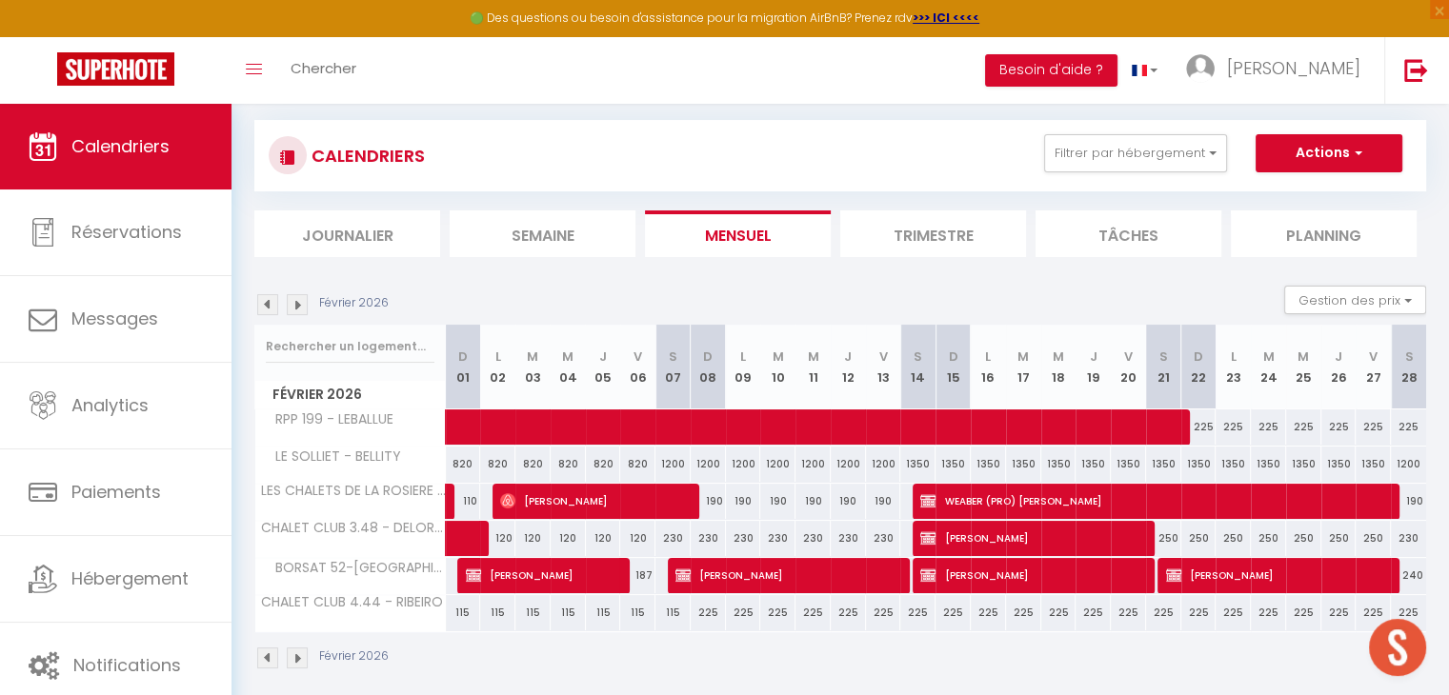
scroll to position [107, 0]
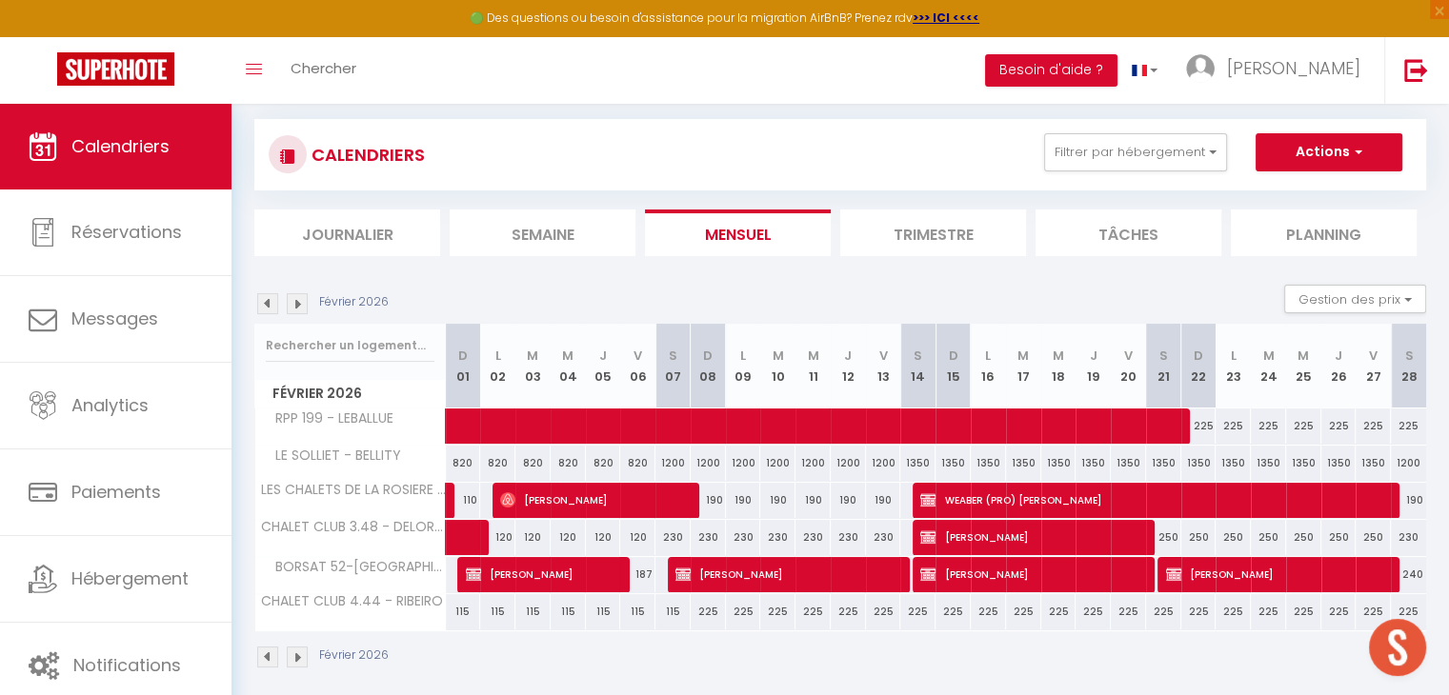
click at [792, 521] on div "230" at bounding box center [777, 537] width 35 height 35
type input "230"
type input "[DATE]"
type input "Mer 11 Février 2026"
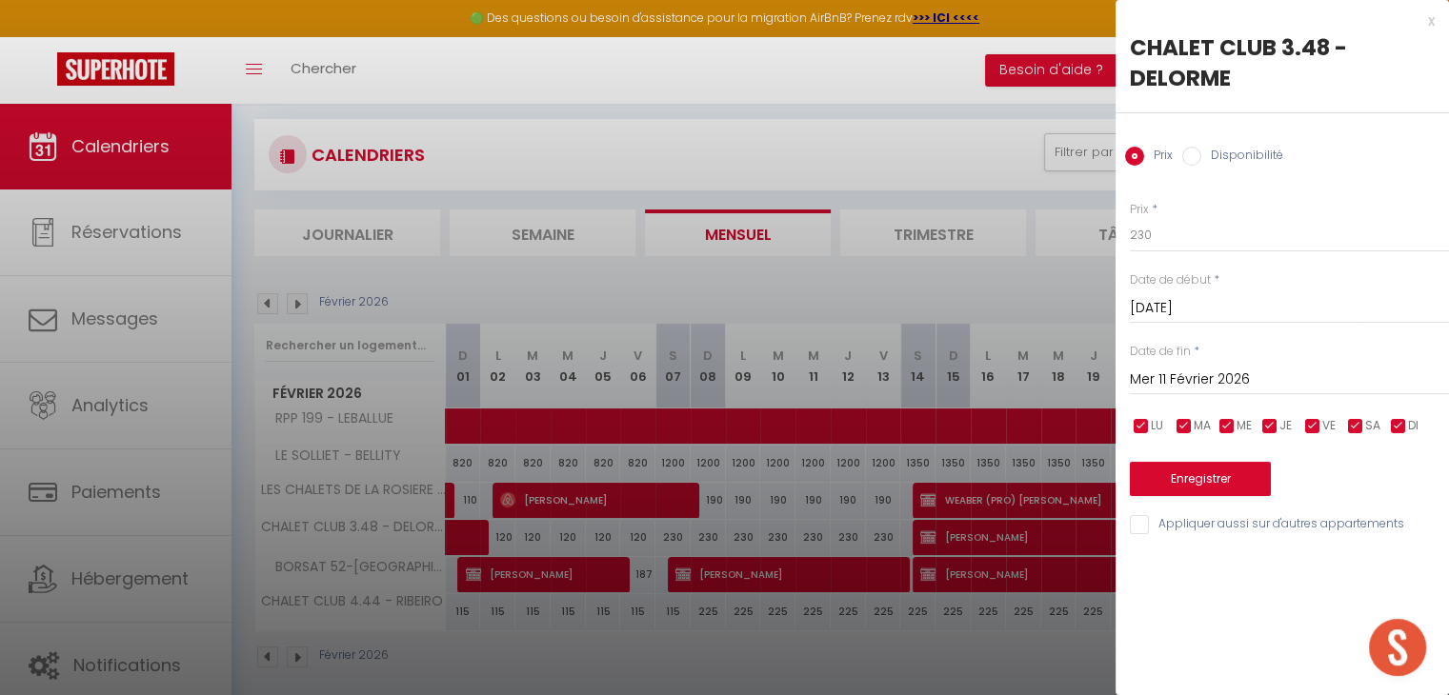
click at [747, 492] on div at bounding box center [724, 347] width 1449 height 695
